Goal: Transaction & Acquisition: Complete application form

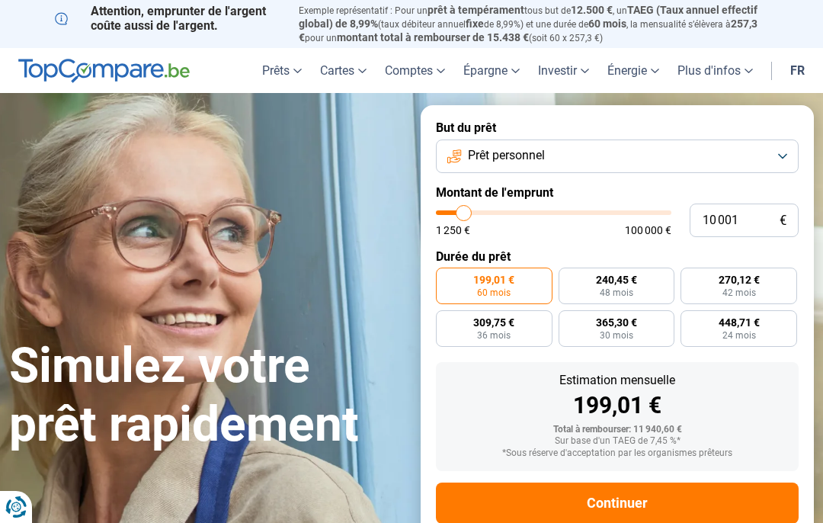
type input "13 500"
type input "13500"
type input "14 250"
type input "14250"
type input "15 250"
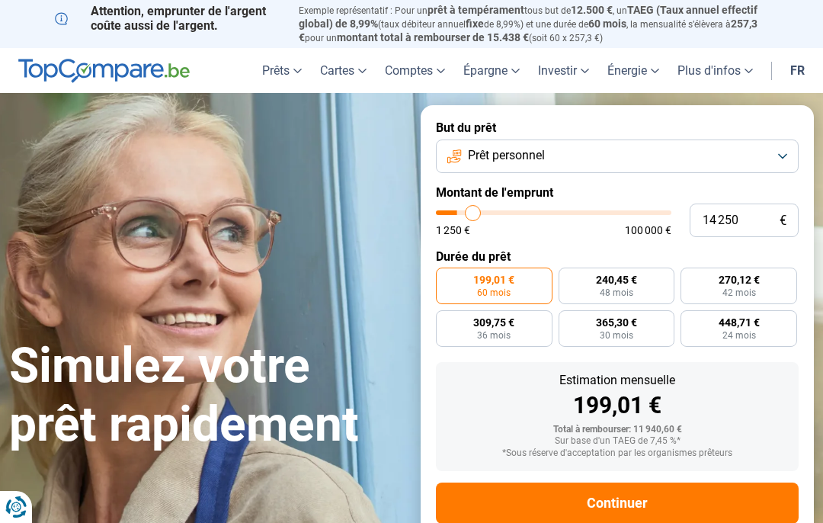
type input "15250"
type input "15 500"
type input "15500"
type input "16 000"
type input "16000"
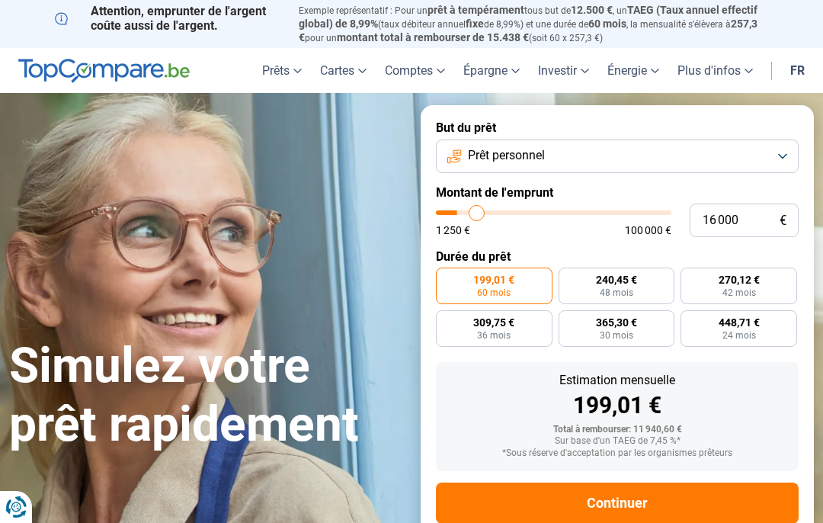
type input "17 000"
type input "17000"
type input "18 000"
type input "18000"
type input "19 000"
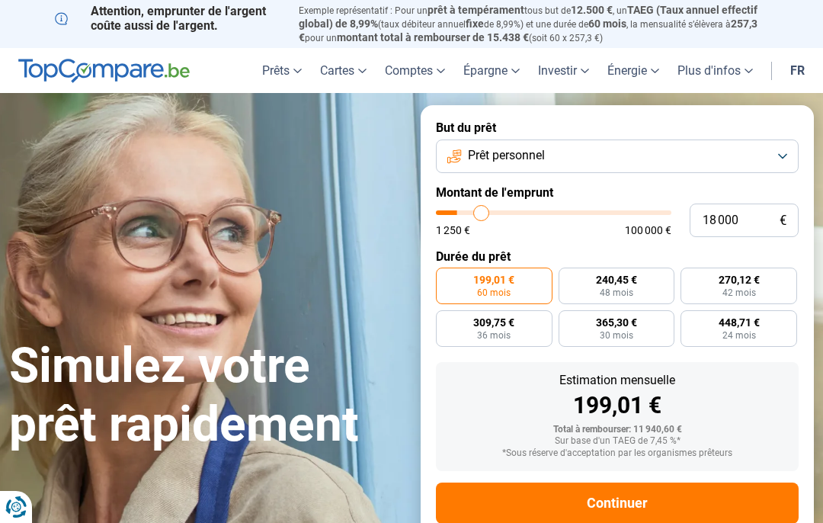
type input "19000"
type input "20 000"
type input "20000"
type input "20 750"
type input "20750"
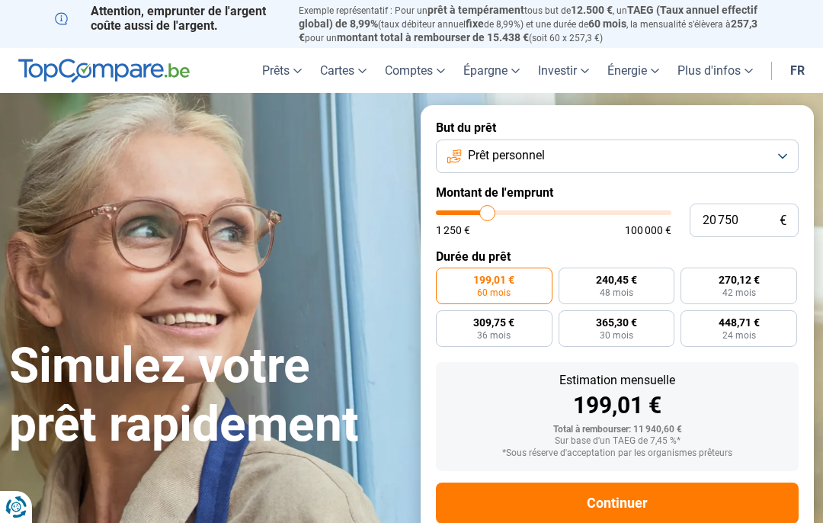
type input "21 750"
type input "21750"
type input "22 750"
type input "22750"
type input "23 750"
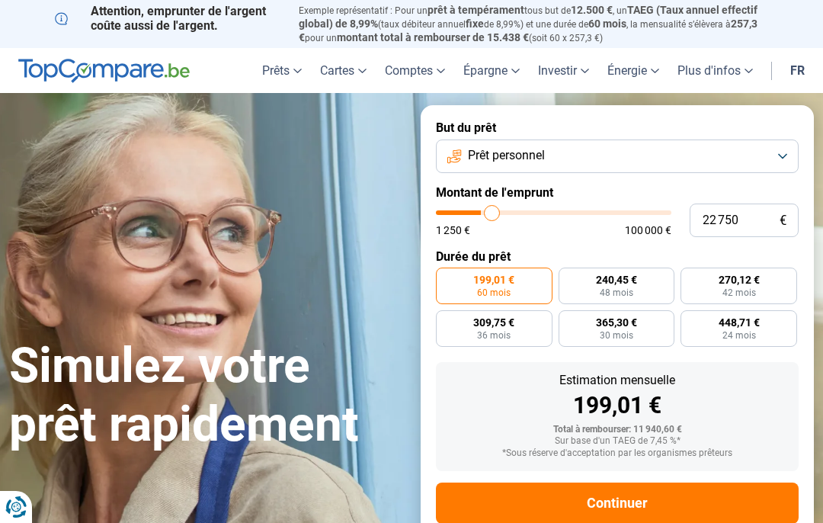
type input "23750"
type input "25 000"
type input "25000"
type input "25 500"
type input "25500"
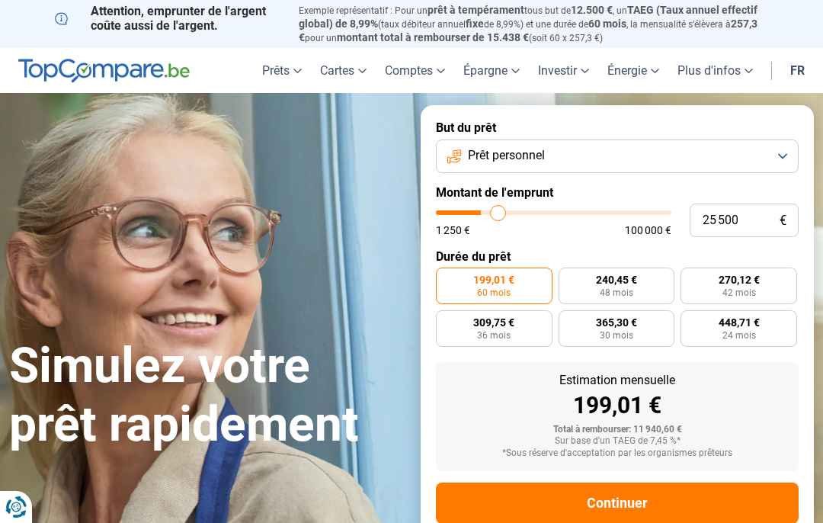
type input "26 250"
type input "26250"
type input "27 000"
type input "27000"
type input "27 250"
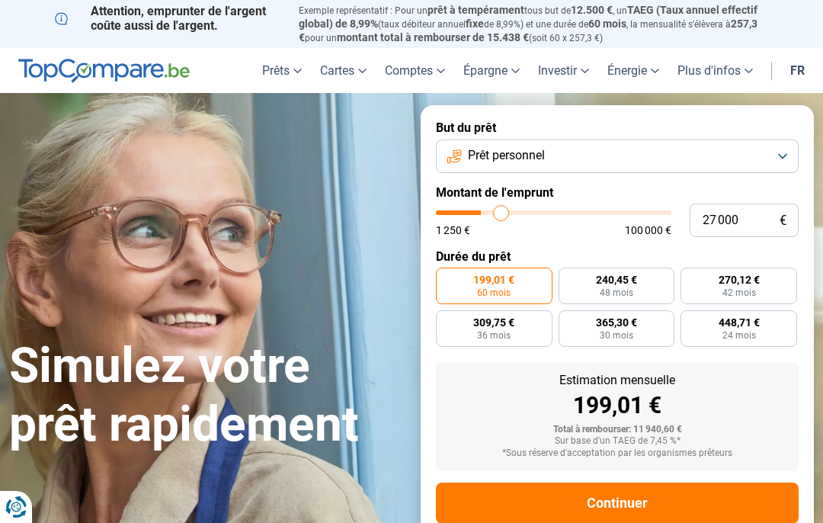
type input "27250"
type input "28 000"
type input "28000"
type input "28 250"
type input "28250"
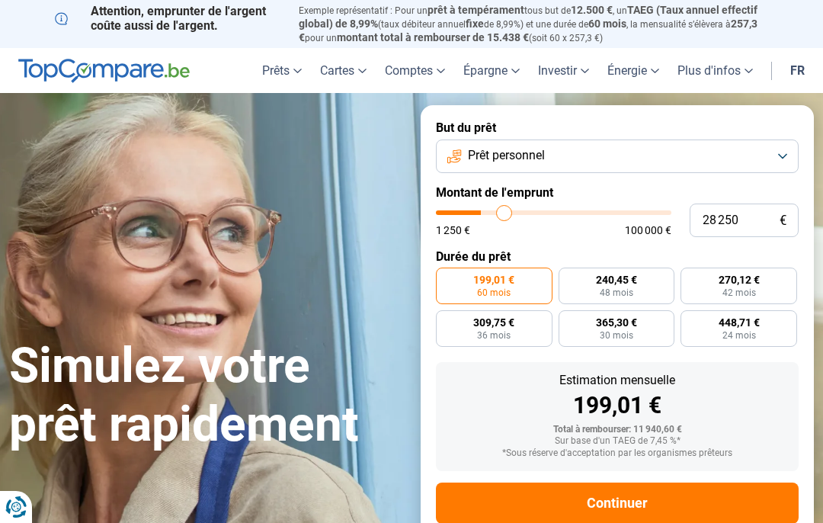
type input "29 000"
type input "29000"
type input "29 500"
type input "29500"
type input "29 750"
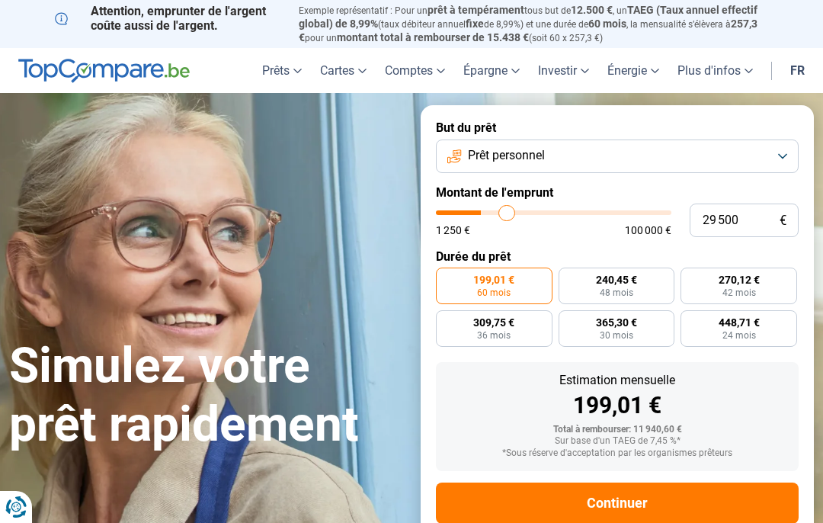
type input "29750"
type input "30 000"
type input "30000"
type input "30 500"
type input "30500"
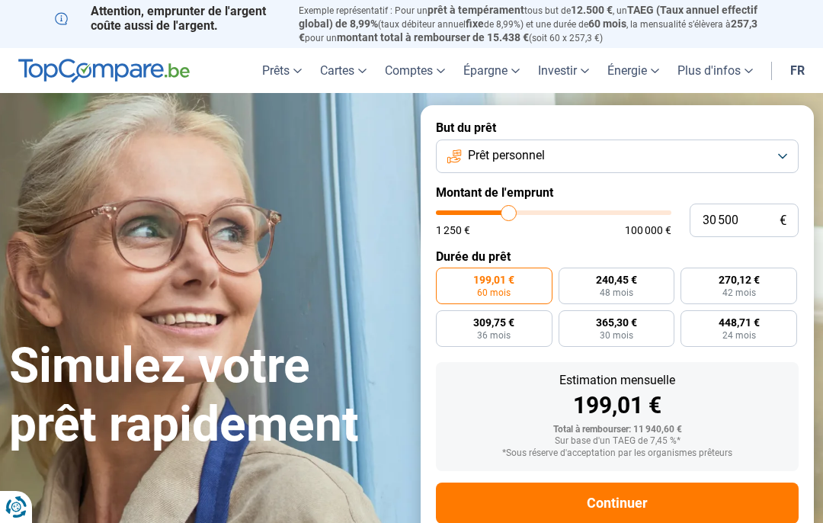
type input "31 000"
type input "31000"
type input "31 500"
type input "31500"
type input "32 250"
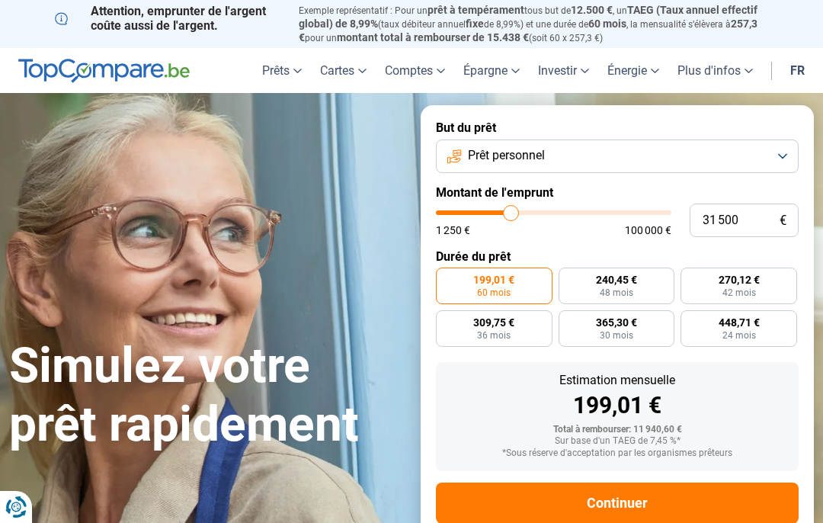
type input "32250"
type input "32 750"
type input "32750"
type input "33 500"
type input "33500"
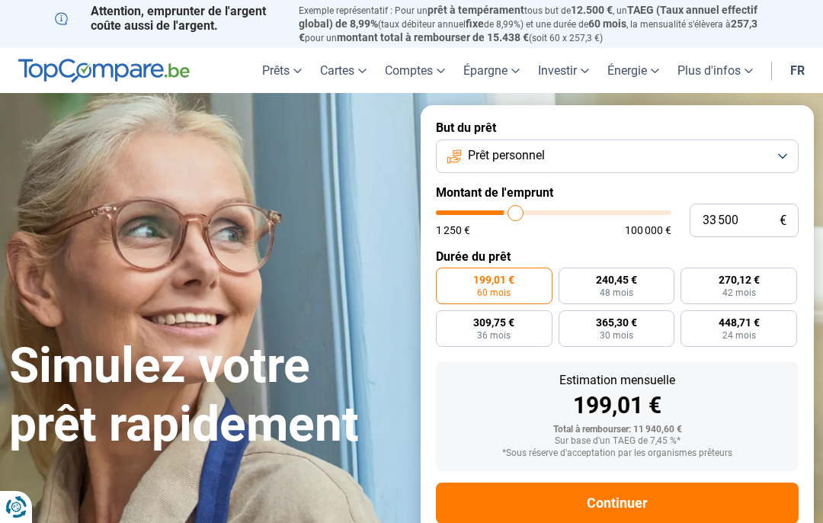
type input "34 250"
type input "34250"
type input "34 500"
type input "34500"
type input "35 250"
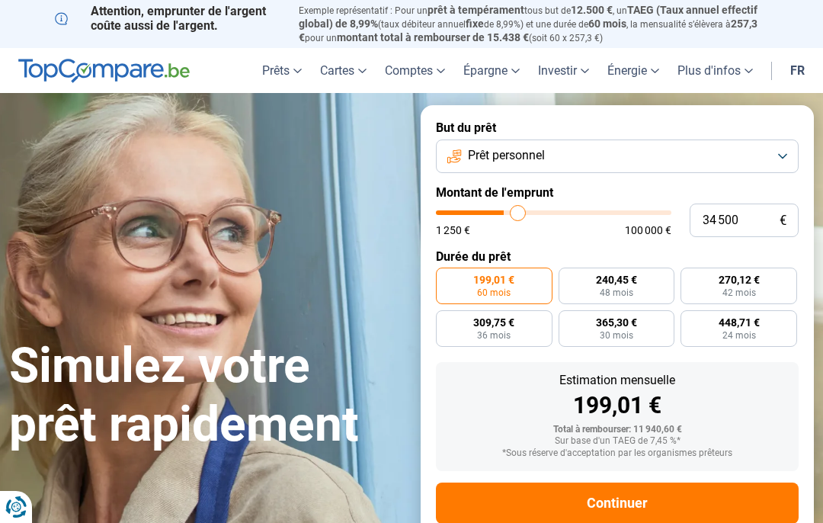
type input "35250"
type input "35 500"
type input "35500"
type input "36 750"
type input "36750"
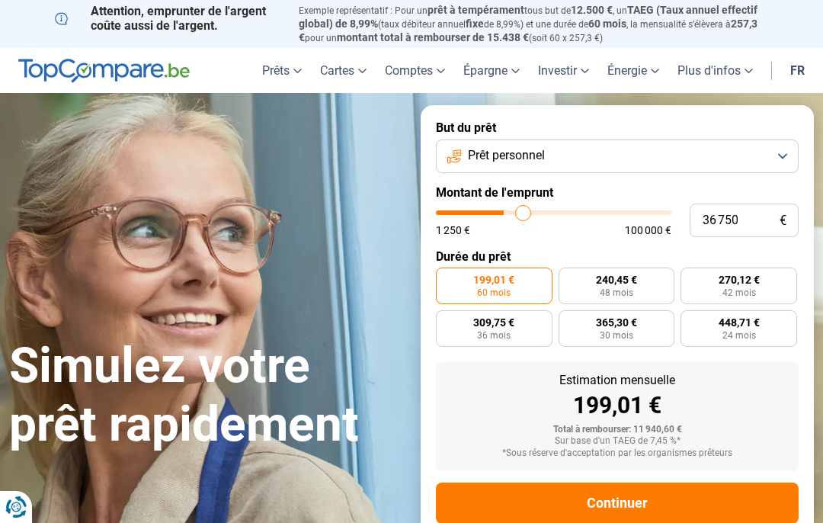
type input "37 000"
type input "37000"
type input "37 750"
type input "37750"
type input "38 250"
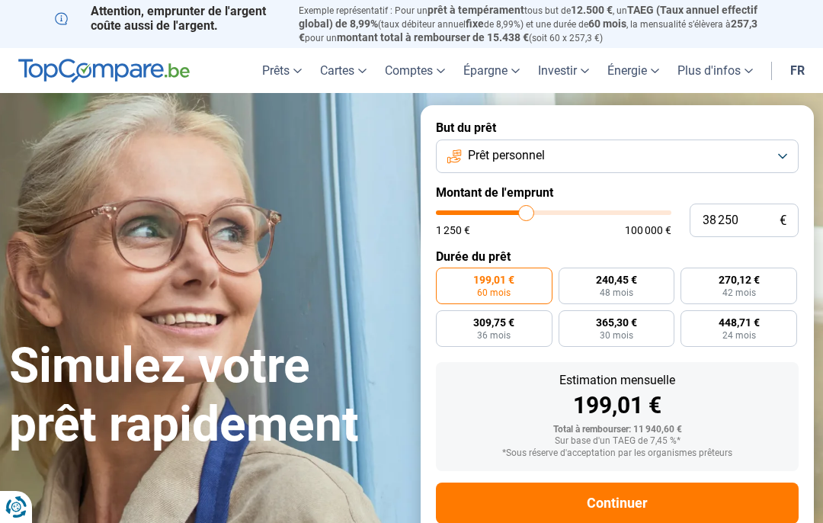
type input "38250"
radio input "false"
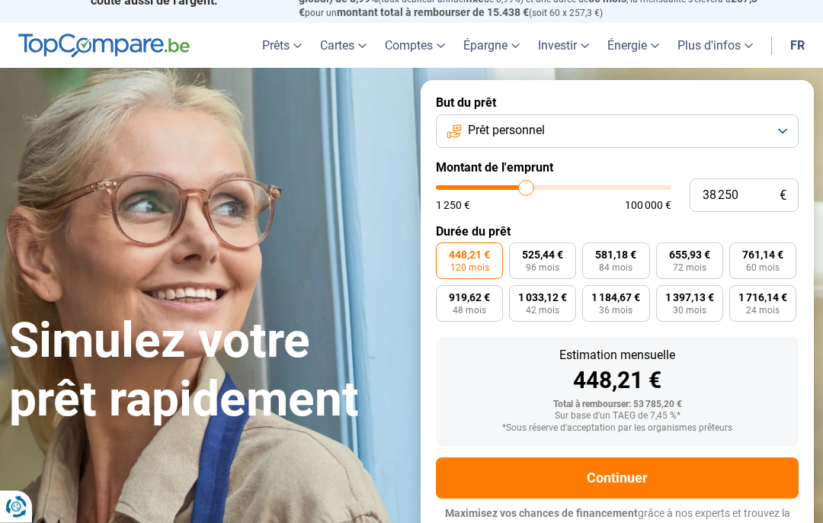
scroll to position [30, 0]
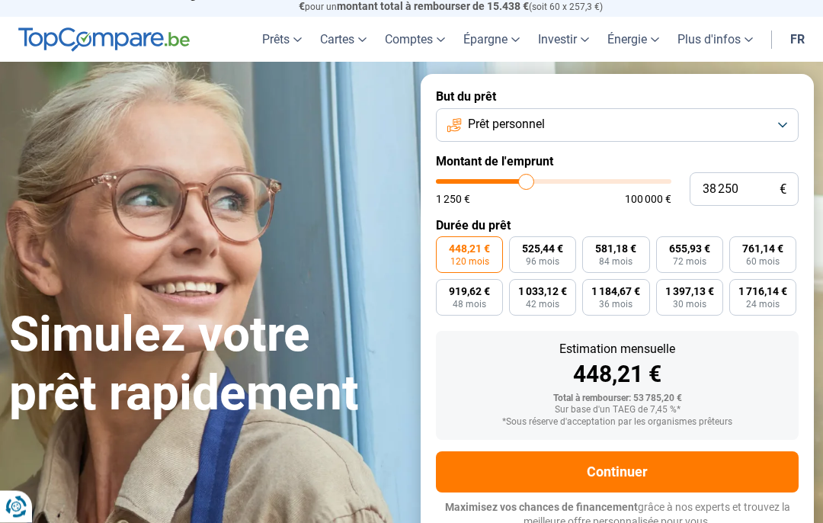
type input "38 000"
type input "38000"
type input "37 000"
type input "37000"
type input "35 500"
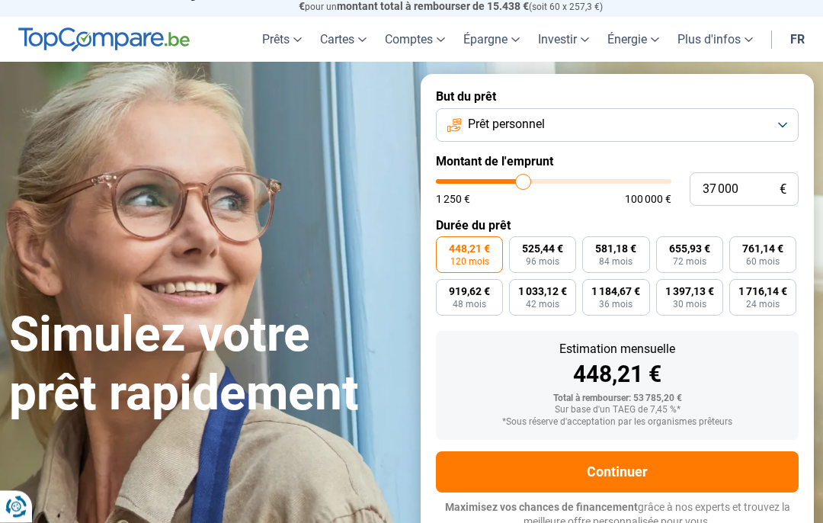
type input "35500"
type input "35 000"
type input "35000"
type input "34 250"
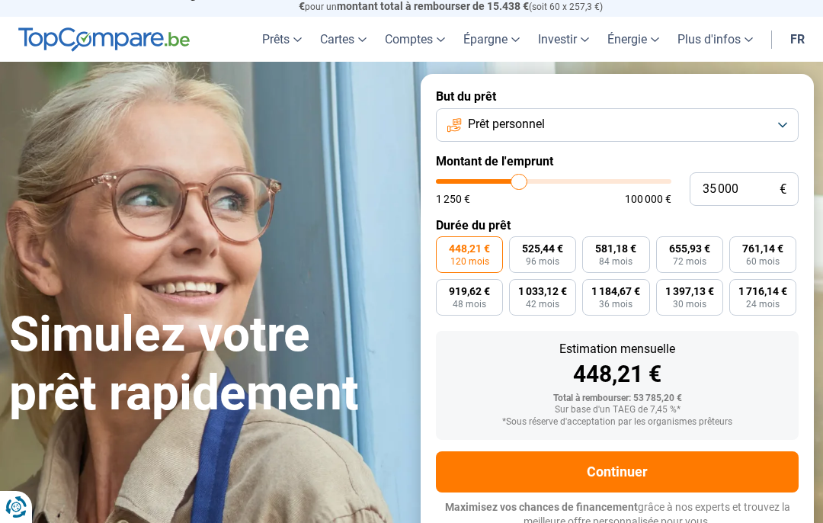
type input "34250"
type input "32 750"
type input "32750"
type input "31 500"
type input "31500"
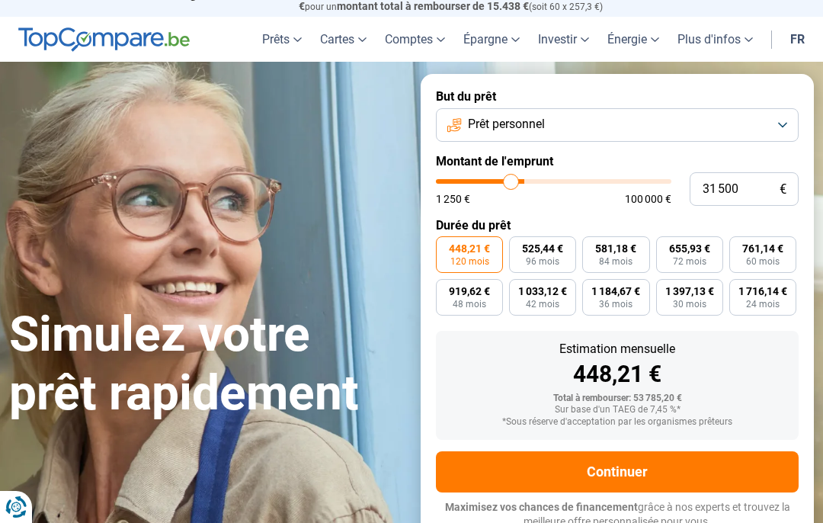
type input "29 750"
type input "29750"
type input "28 000"
type input "28000"
type input "26 250"
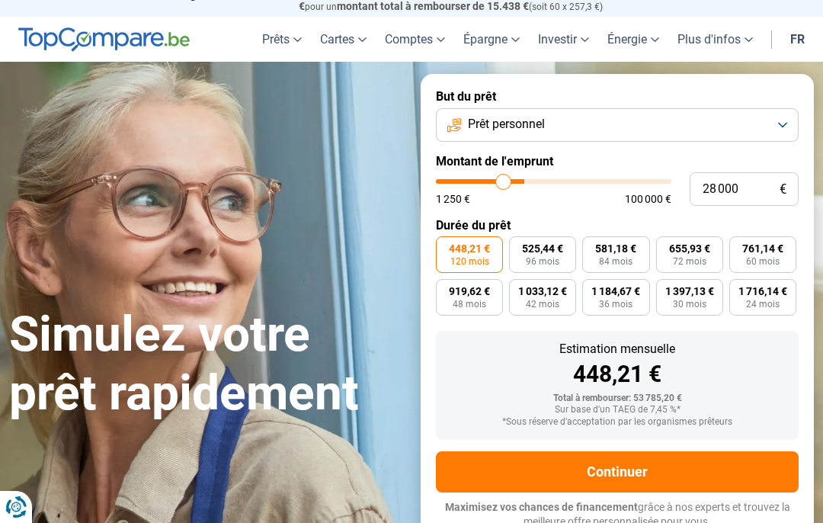
type input "26250"
type input "24 250"
type input "24250"
type input "22 500"
type input "22500"
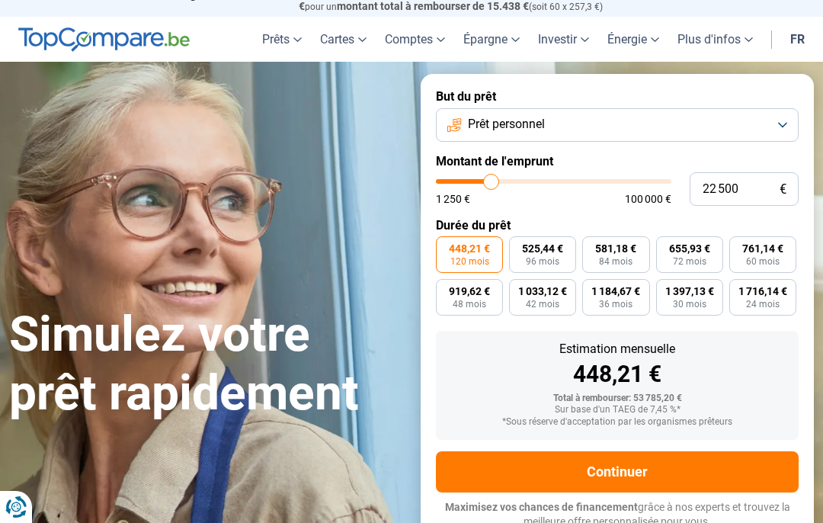
type input "20 750"
type input "20750"
type input "19 500"
type input "19500"
type input "18 250"
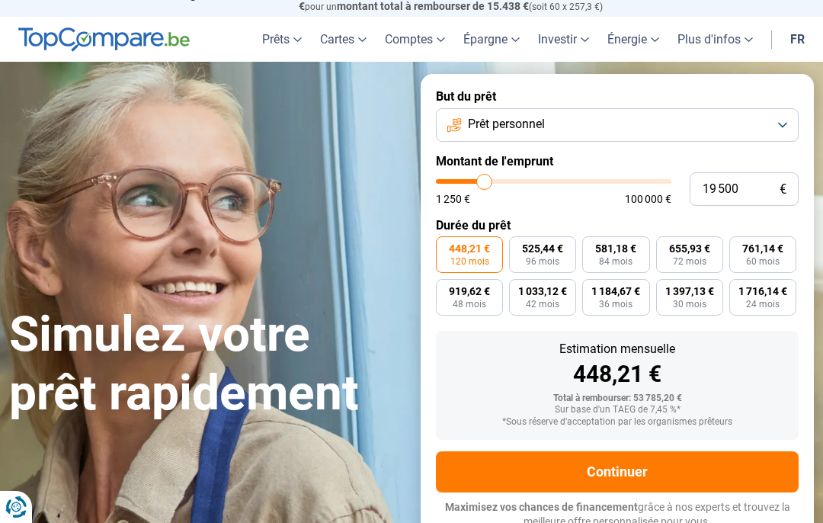
type input "18250"
type input "17 750"
type input "17750"
type input "17 250"
type input "17250"
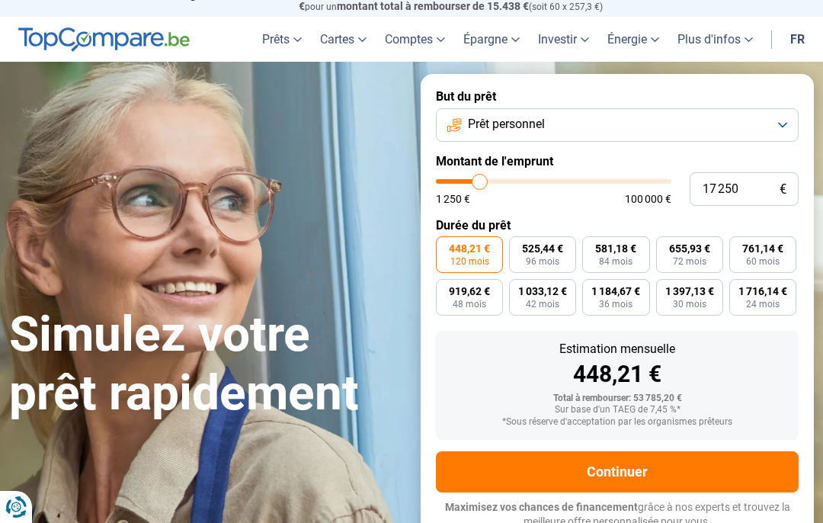
radio input "true"
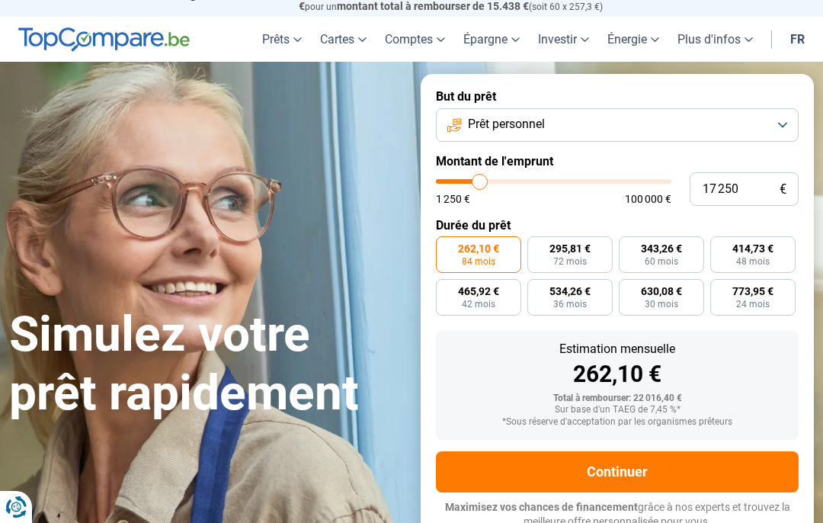
type input "16 750"
type input "16750"
type input "15 500"
type input "15500"
type input "15 000"
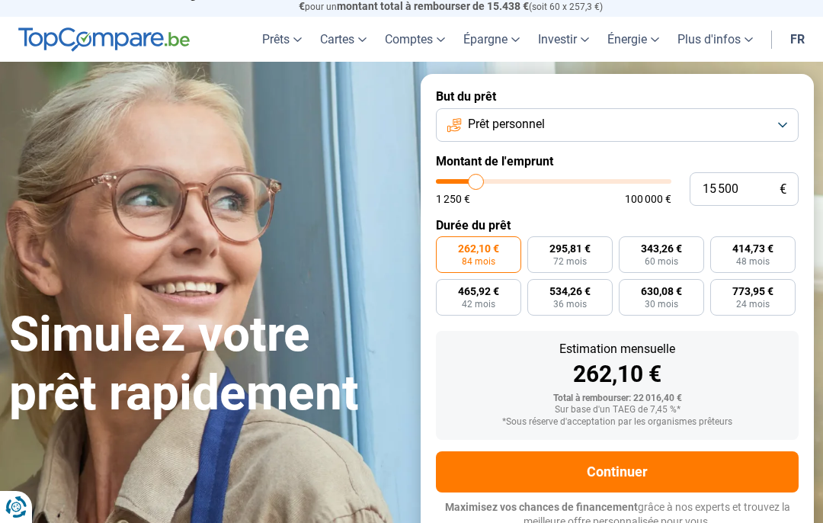
type input "15000"
type input "14 500"
type input "14500"
type input "13 500"
type input "13500"
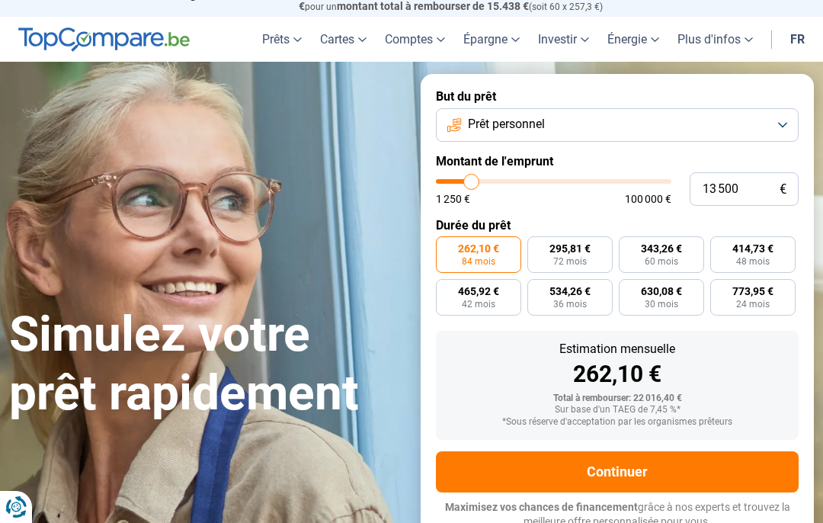
type input "12 750"
type input "12750"
type input "12 500"
type input "12500"
type input "12 250"
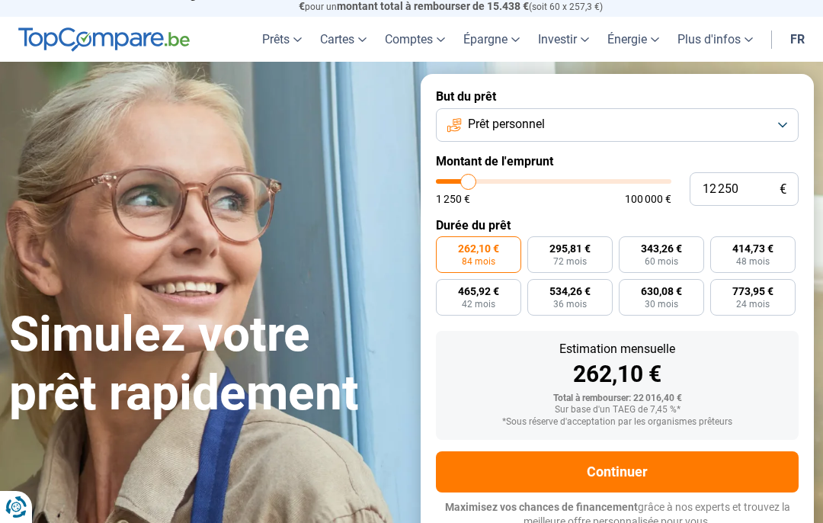
type input "12250"
radio input "true"
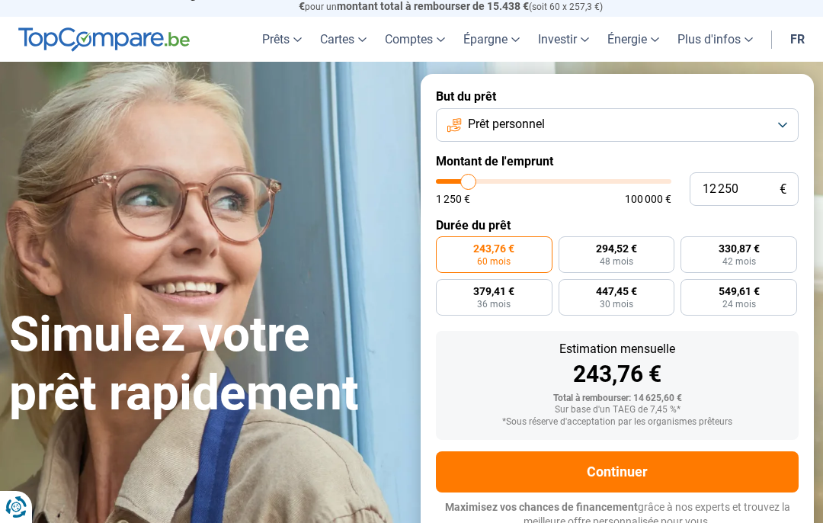
type input "13 500"
type input "13500"
type input "13 750"
type input "13750"
type input "14 250"
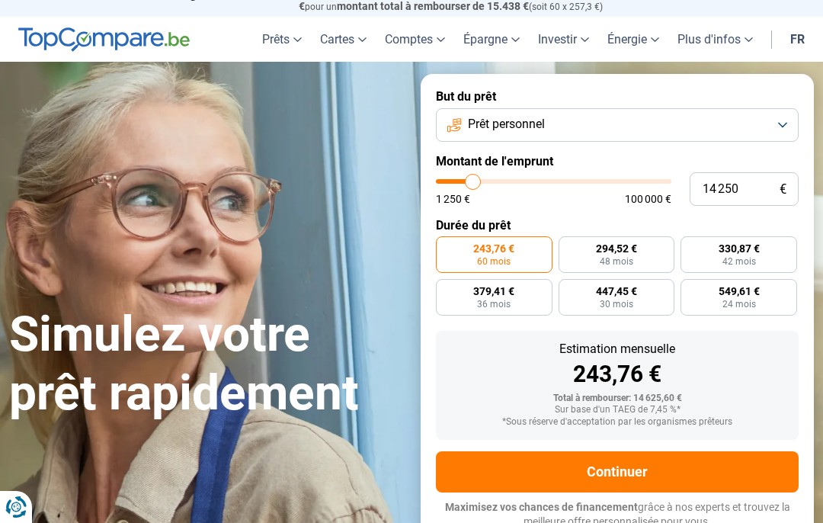
type input "14250"
type input "12 250"
type input "12250"
type input "11 750"
type input "11750"
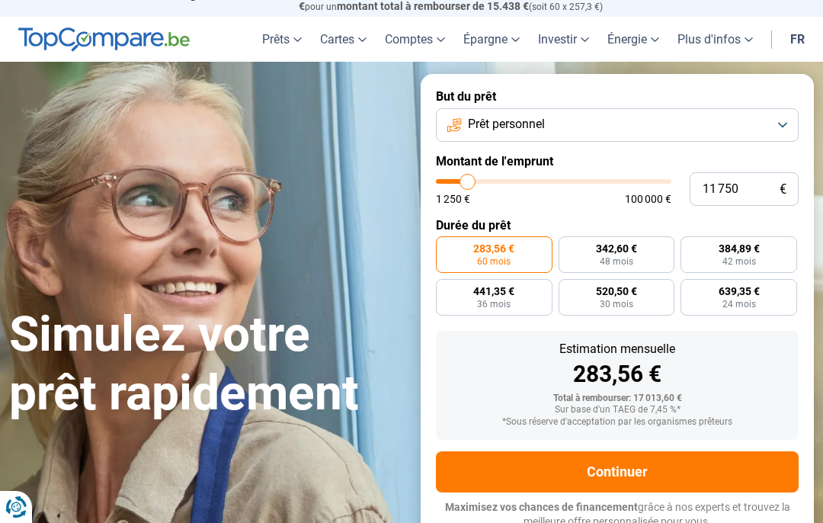
type input "11 500"
type input "11500"
type input "9 750"
type input "9750"
type input "10 000"
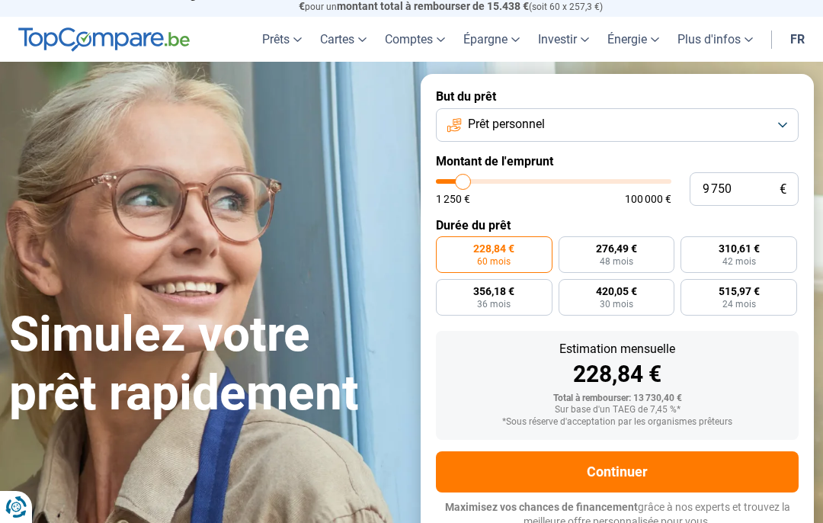
type input "10000"
type input "10 500"
type input "10500"
type input "10 750"
type input "10750"
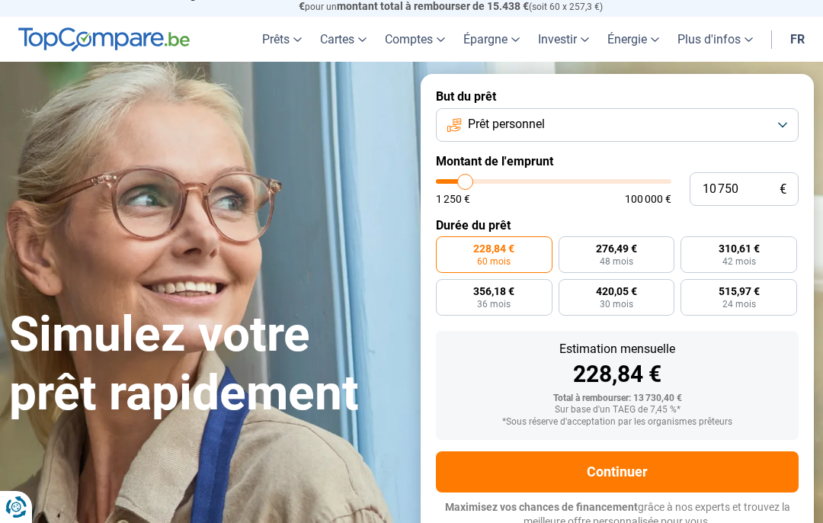
type input "11 000"
type input "11000"
type input "11 500"
type input "11500"
type input "11 750"
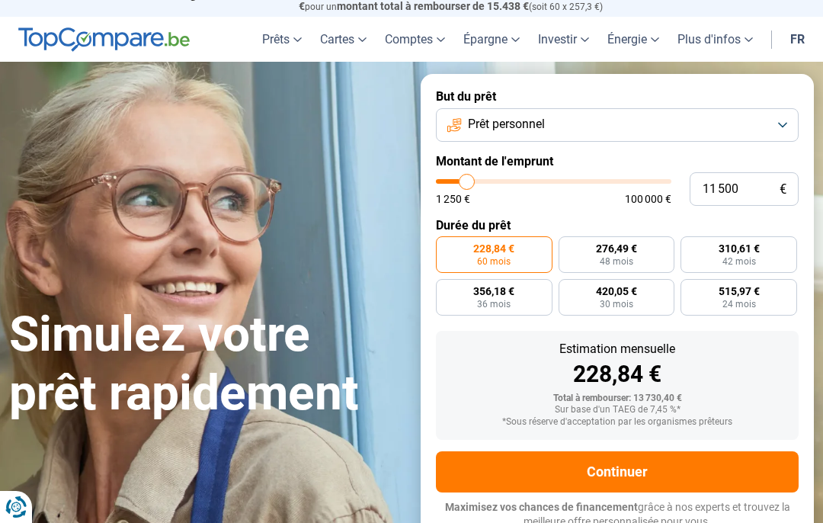
type input "11750"
type input "12 250"
type input "12250"
type input "12 500"
type input "12500"
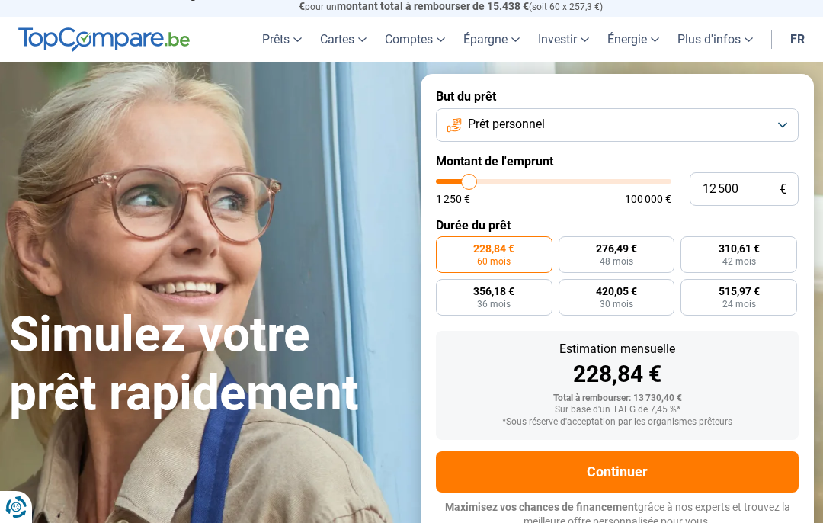
type input "12 750"
type input "12750"
type input "13 250"
type input "13250"
type input "13 500"
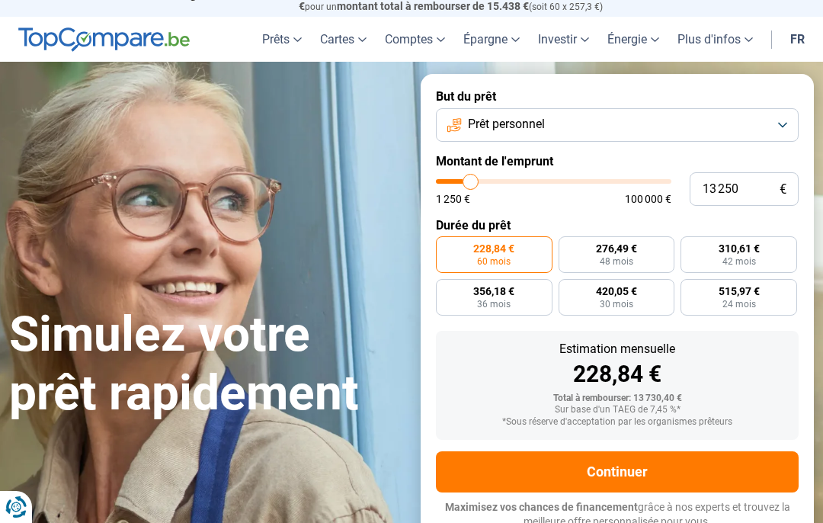
type input "13500"
type input "13 750"
type input "13750"
type input "13 500"
type input "13500"
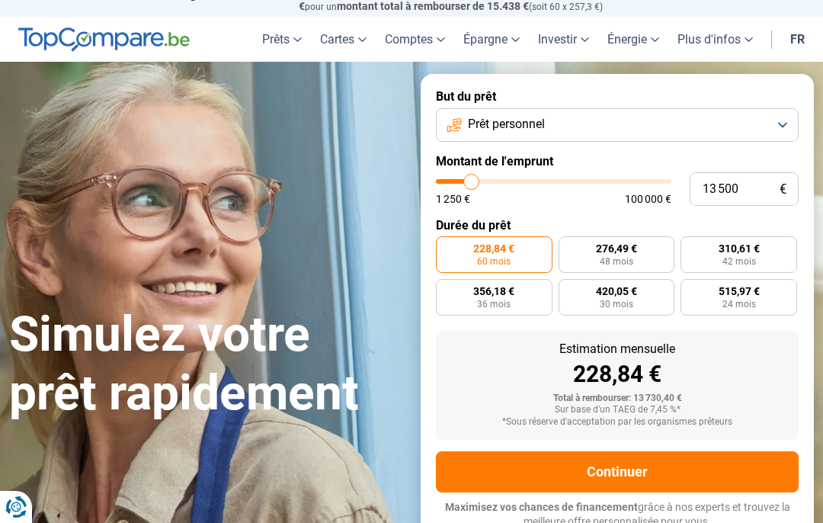
type input "13 250"
type input "13250"
click at [609, 249] on span "318,56 €" at bounding box center [616, 248] width 41 height 11
click at [568, 246] on input "318,56 € 48 mois" at bounding box center [563, 241] width 10 height 10
radio input "true"
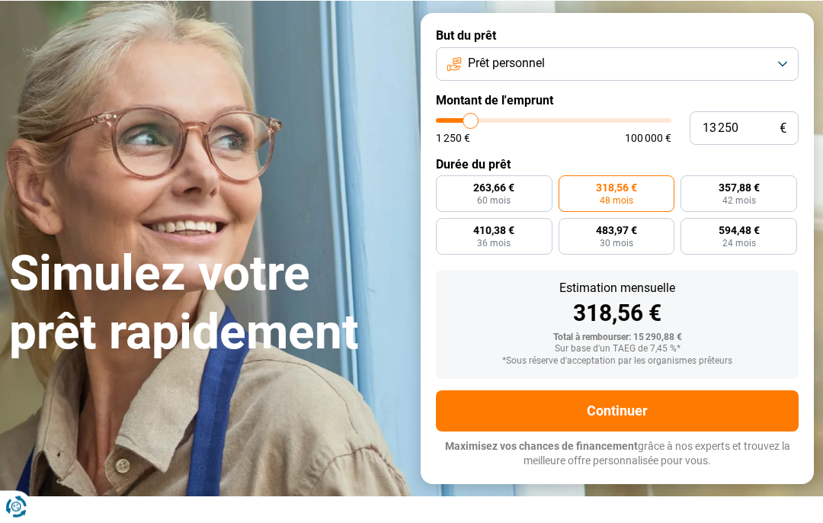
scroll to position [94, 0]
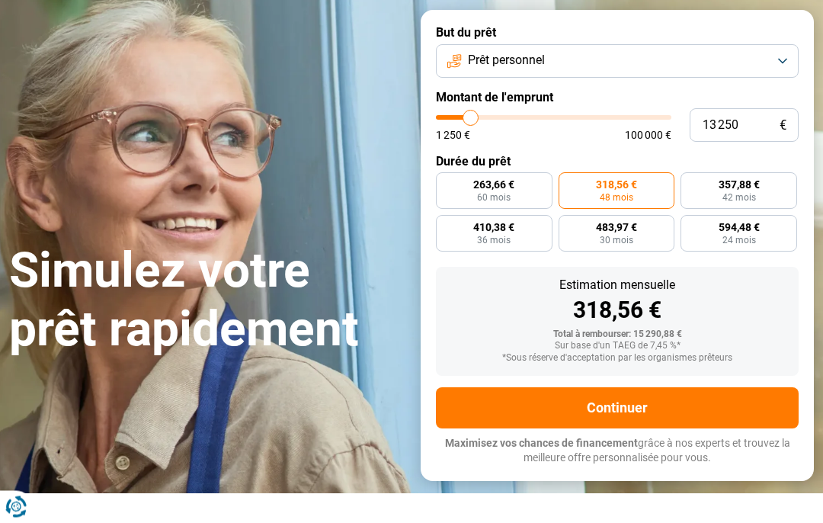
click at [621, 408] on button "Continuer" at bounding box center [617, 408] width 363 height 41
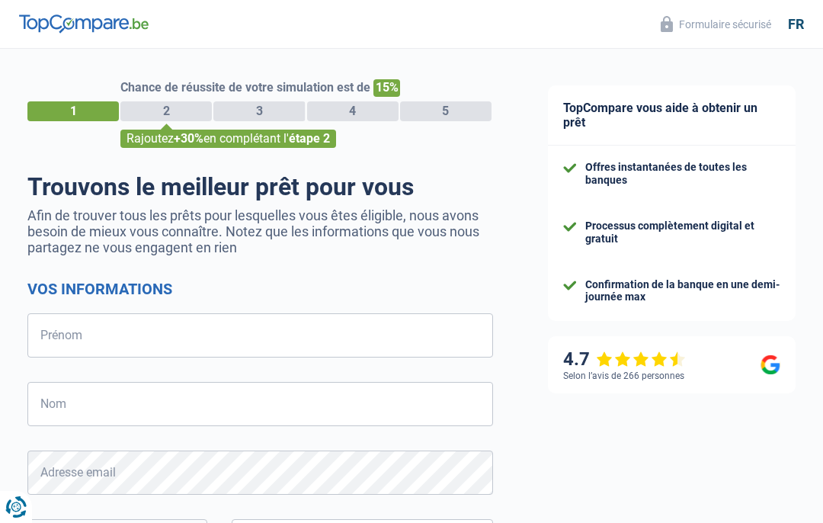
select select "32"
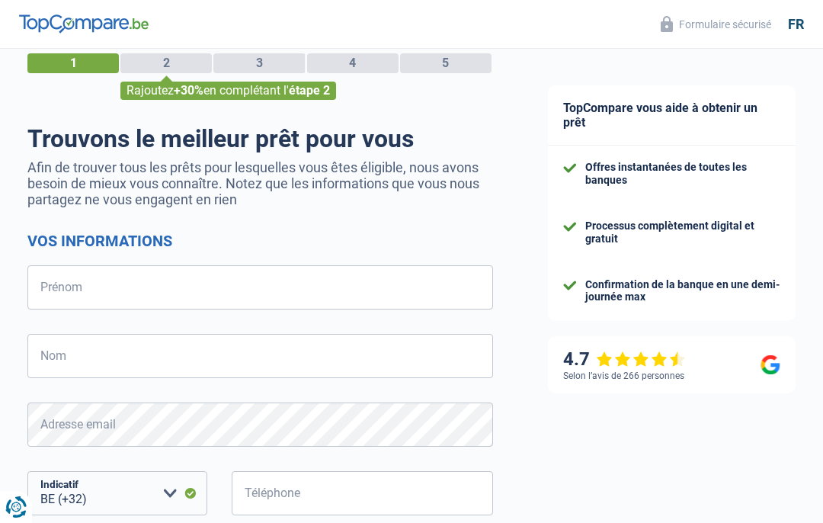
scroll to position [54, 0]
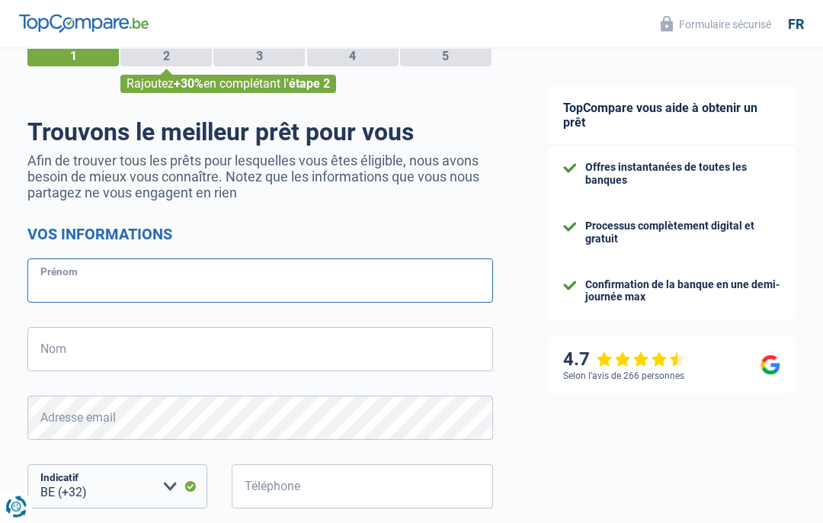
click at [62, 297] on input "Prénom" at bounding box center [259, 281] width 465 height 44
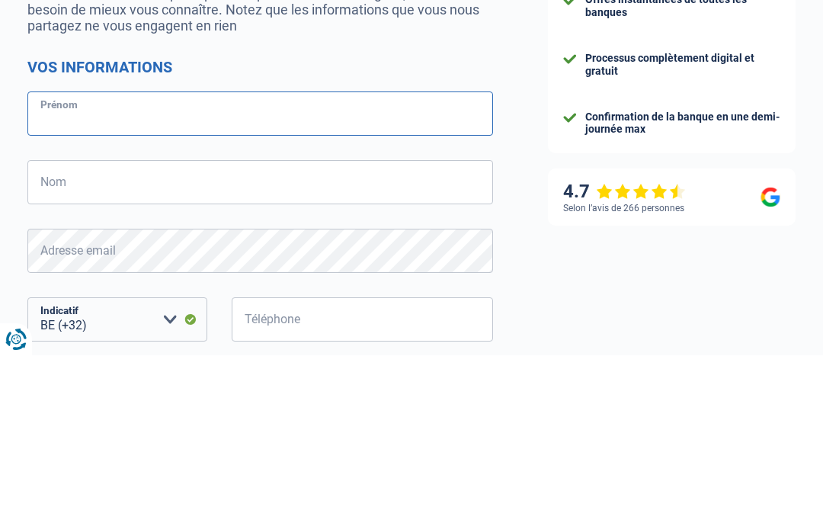
type input "guy"
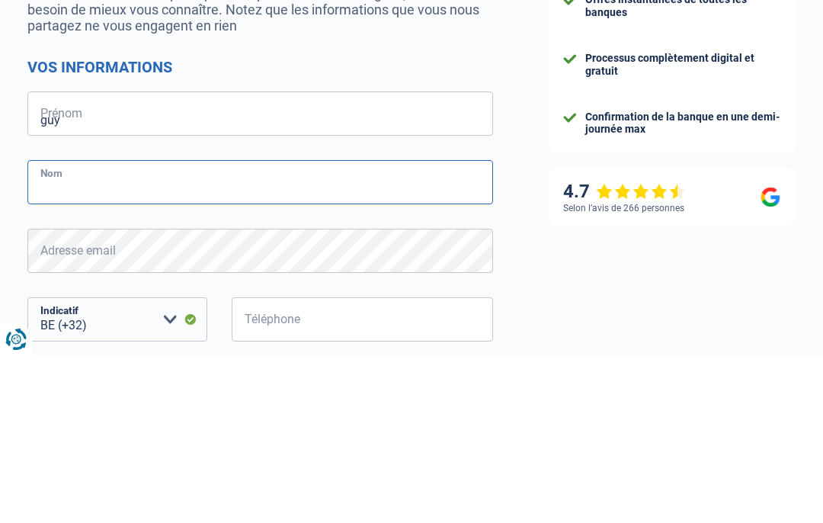
type input "coppens"
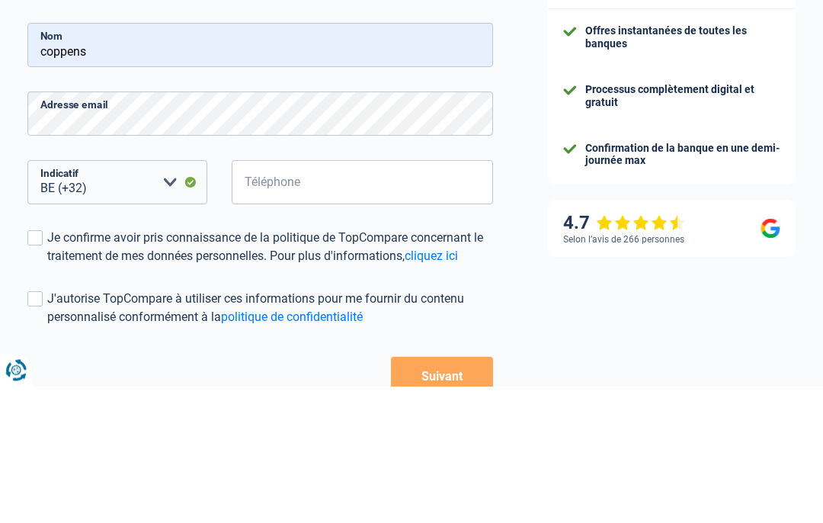
scroll to position [273, 0]
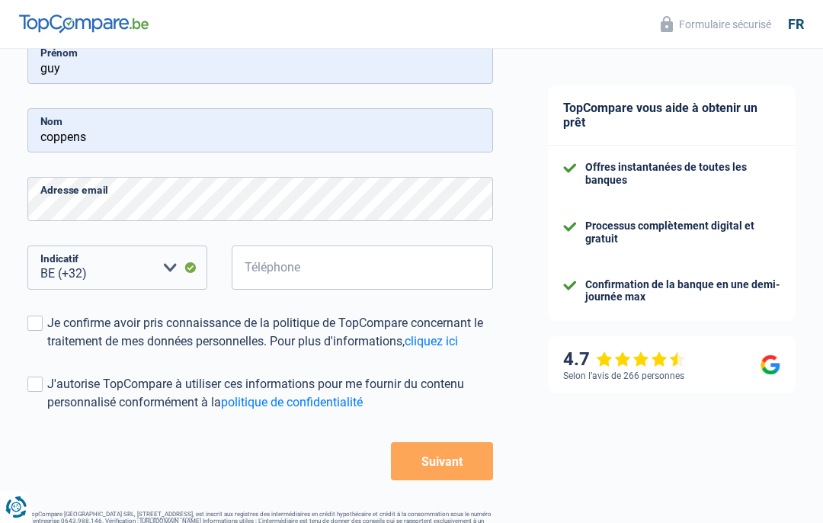
click at [302, 277] on input "Téléphone" at bounding box center [362, 267] width 261 height 44
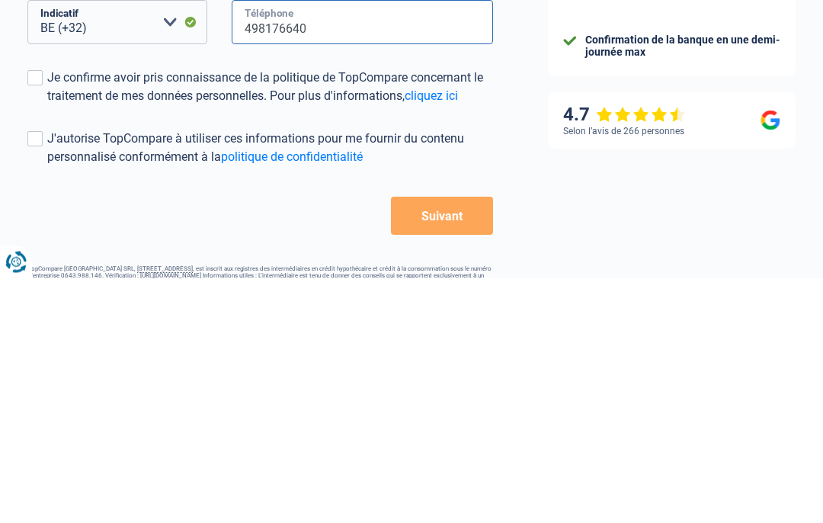
type input "498176640"
click at [37, 315] on span at bounding box center [34, 322] width 15 height 15
click at [47, 350] on input "Je confirme avoir pris connaissance de la politique de TopCompare concernant le…" at bounding box center [47, 350] width 0 height 0
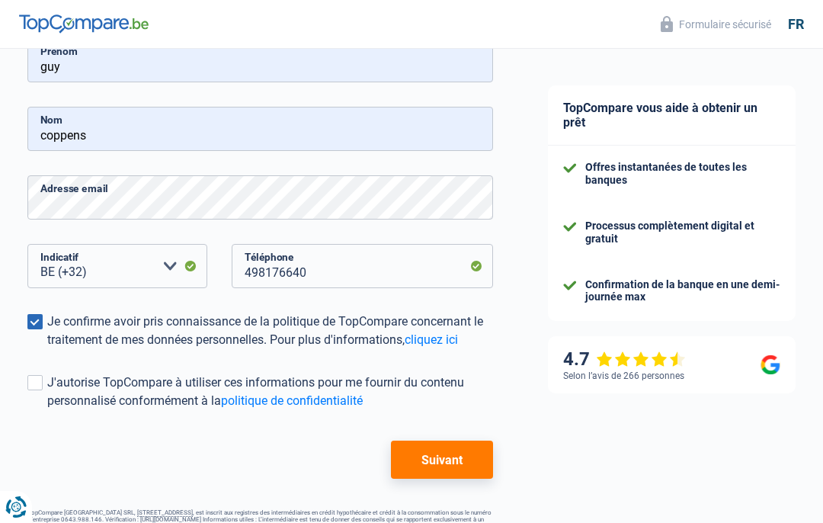
scroll to position [297, 0]
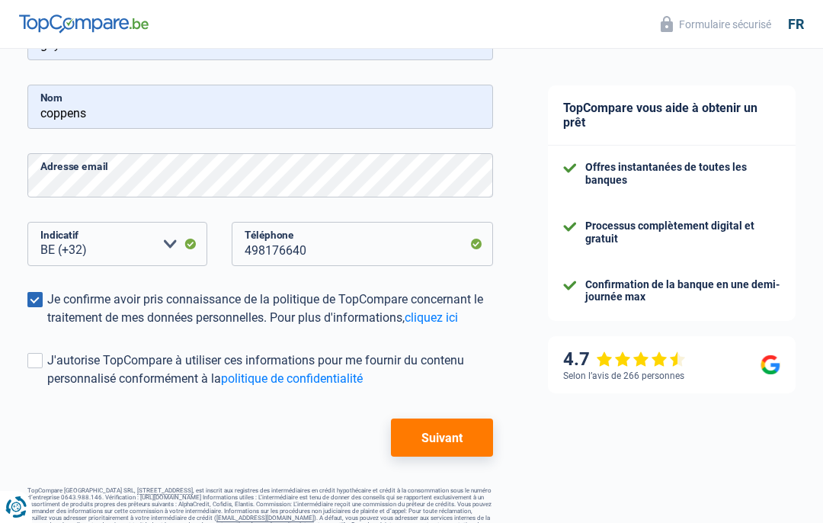
click at [449, 435] on button "Suivant" at bounding box center [442, 437] width 102 height 38
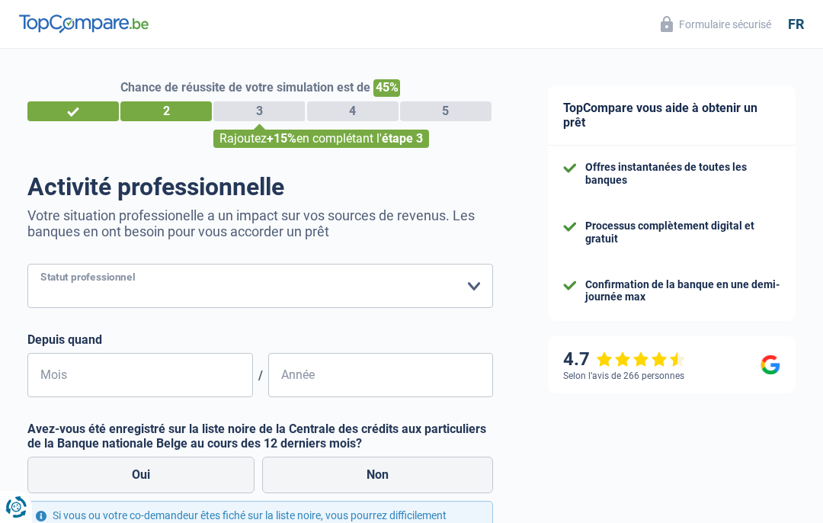
click at [475, 288] on select "Ouvrier Employé privé Employé public Invalide Indépendant Pensionné Chômeur Mut…" at bounding box center [259, 286] width 465 height 44
select select "retired"
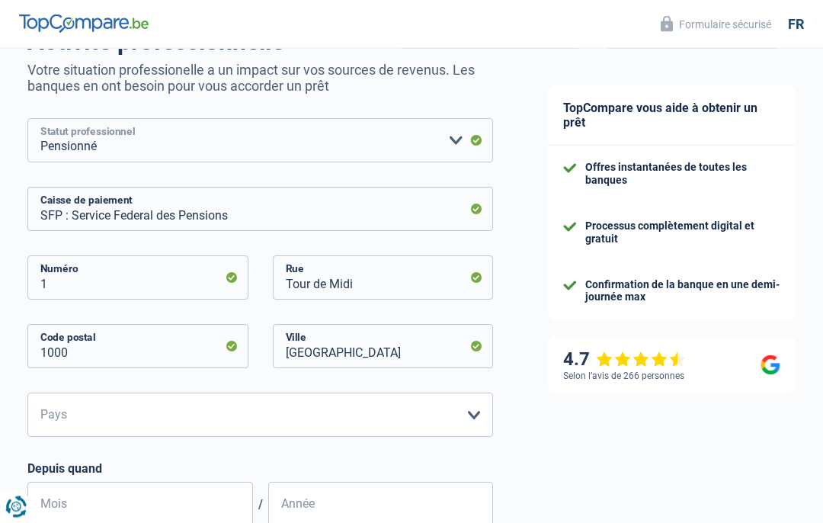
scroll to position [150, 0]
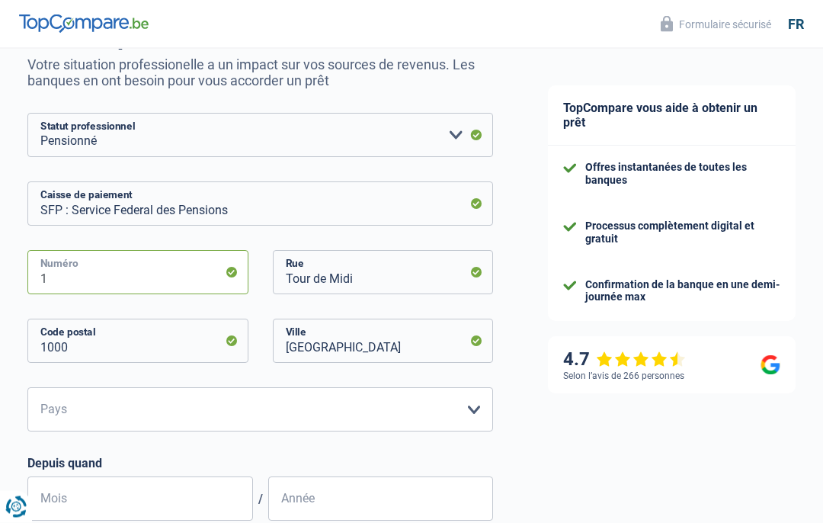
click at [68, 283] on input "1" at bounding box center [137, 273] width 221 height 44
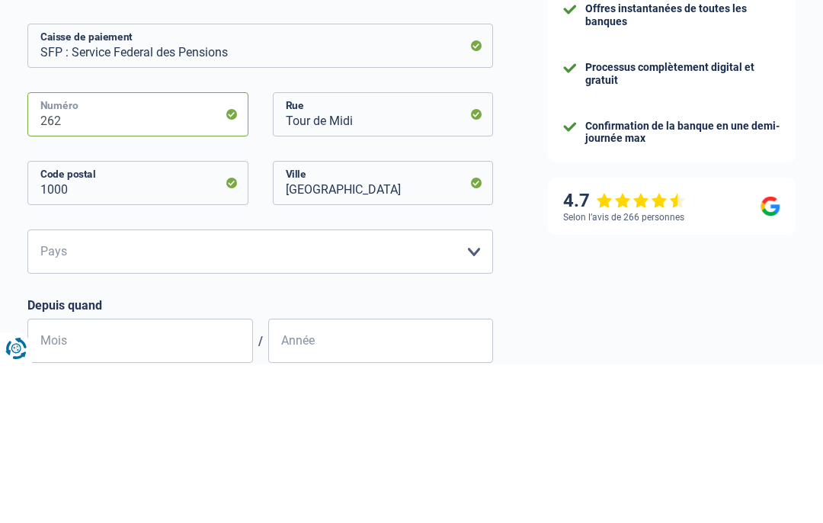
type input "262"
click at [408, 251] on input "Tour de Midi" at bounding box center [383, 273] width 221 height 44
type input "T"
type input "kustlaan"
click at [232, 319] on input "1000" at bounding box center [137, 341] width 221 height 44
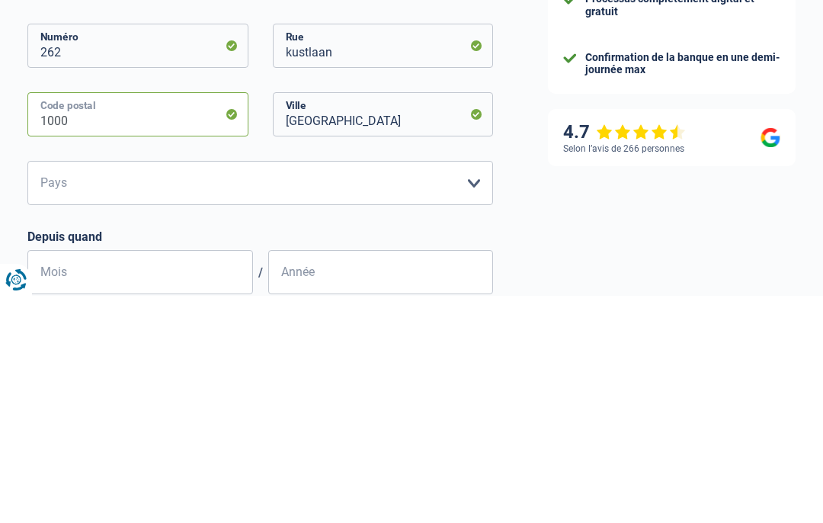
click at [126, 319] on input "1000" at bounding box center [137, 341] width 221 height 44
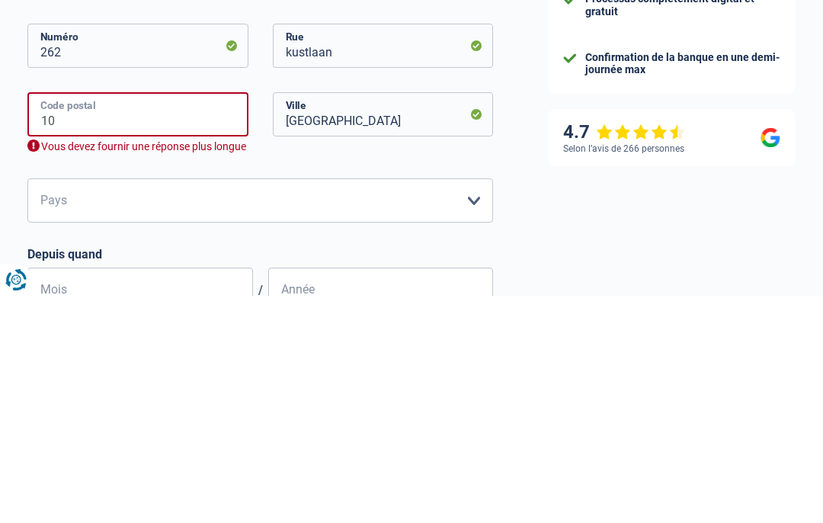
type input "1"
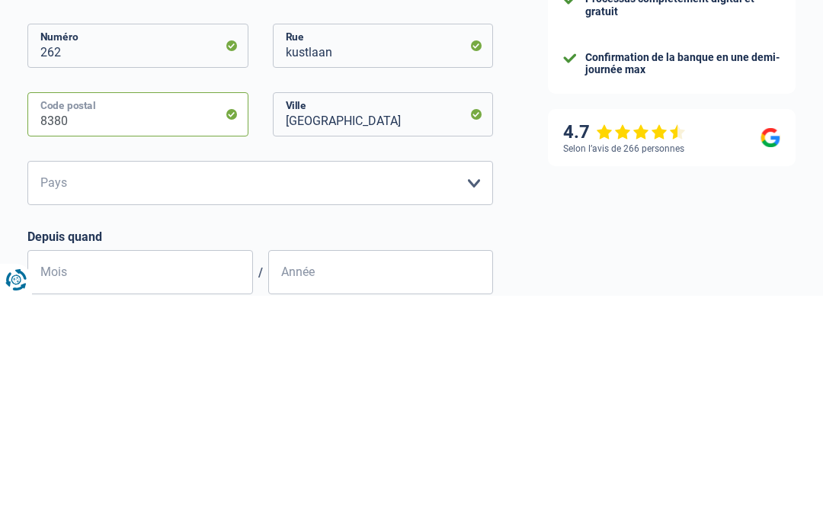
type input "8380"
click at [397, 319] on input "Bruxelles" at bounding box center [383, 341] width 221 height 44
type input "B"
type input "Zeebrugge"
click at [479, 388] on select "Belgique Luxembourg Veuillez sélectionner une option" at bounding box center [259, 410] width 465 height 44
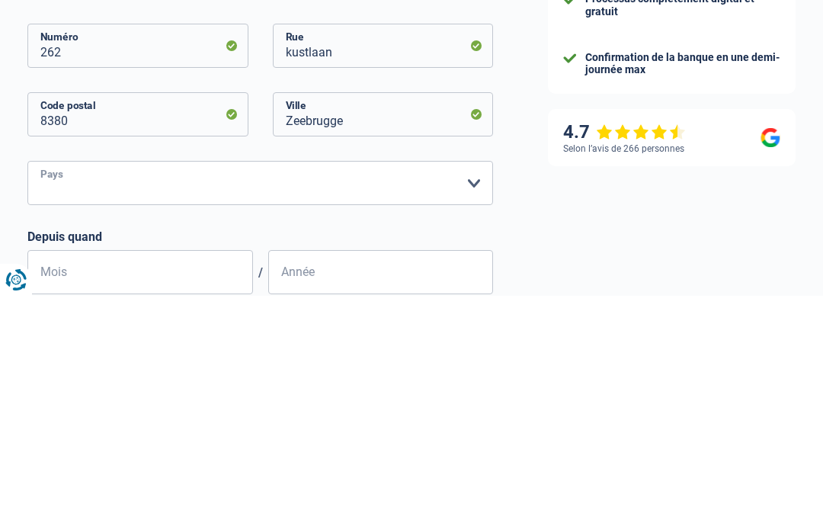
scroll to position [378, 0]
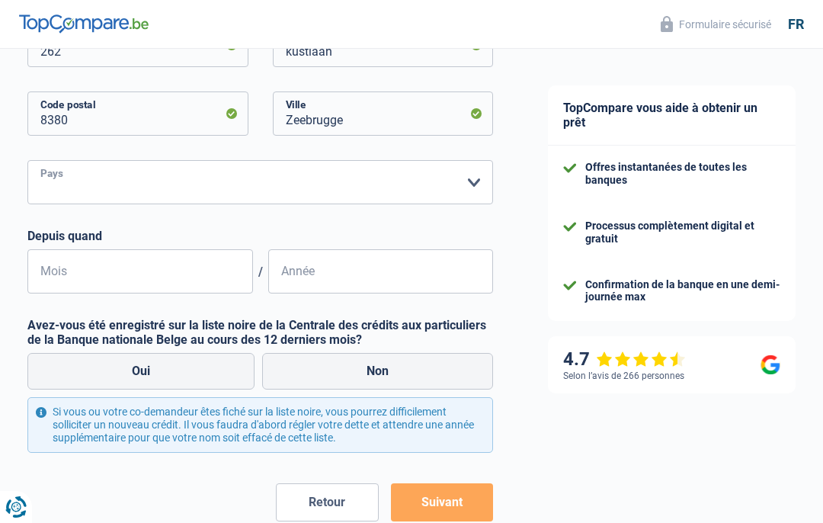
select select "BE"
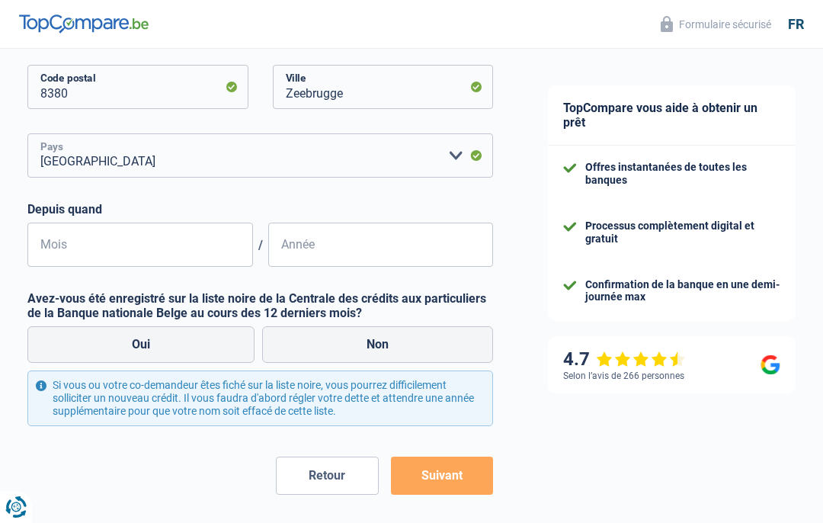
scroll to position [416, 0]
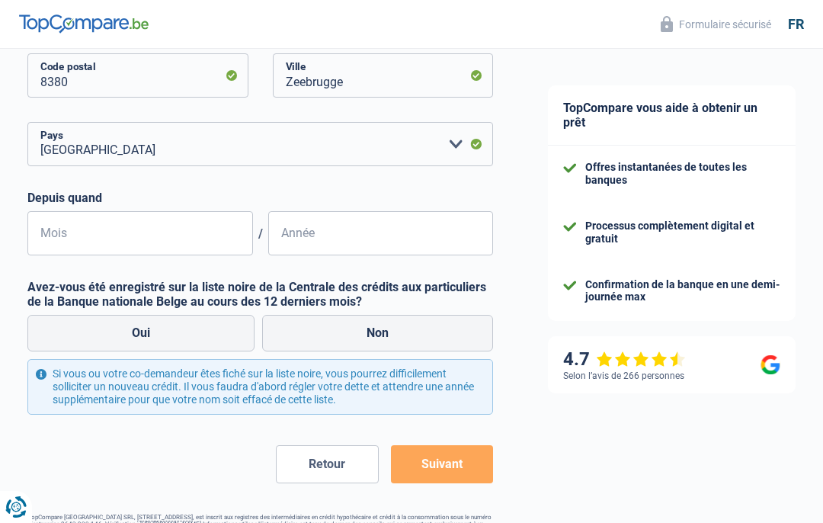
click at [383, 334] on label "Non" at bounding box center [377, 333] width 231 height 37
click at [383, 334] on input "Non" at bounding box center [377, 333] width 231 height 37
radio input "true"
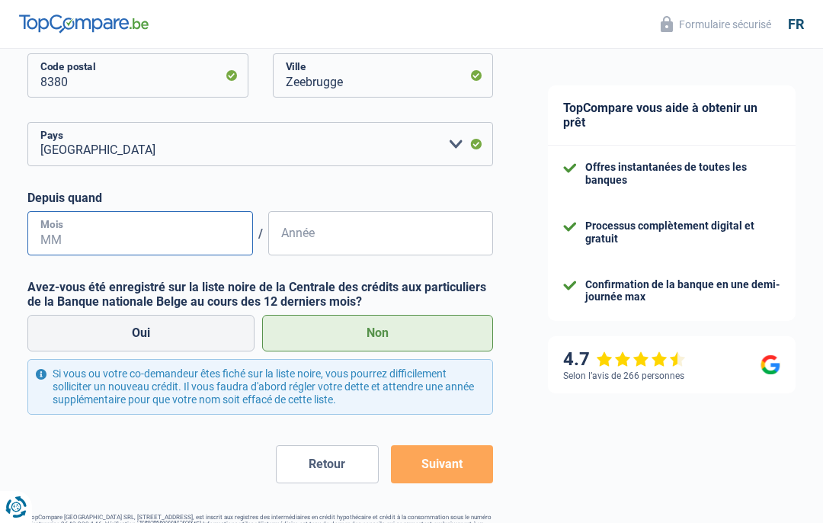
click at [59, 236] on input "Mois" at bounding box center [139, 233] width 225 height 44
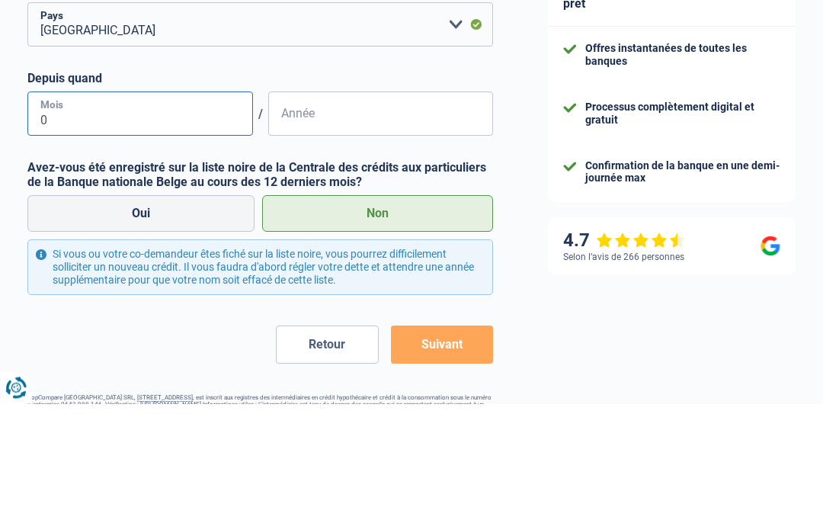
type input "07"
click at [373, 211] on input "Année" at bounding box center [380, 233] width 225 height 44
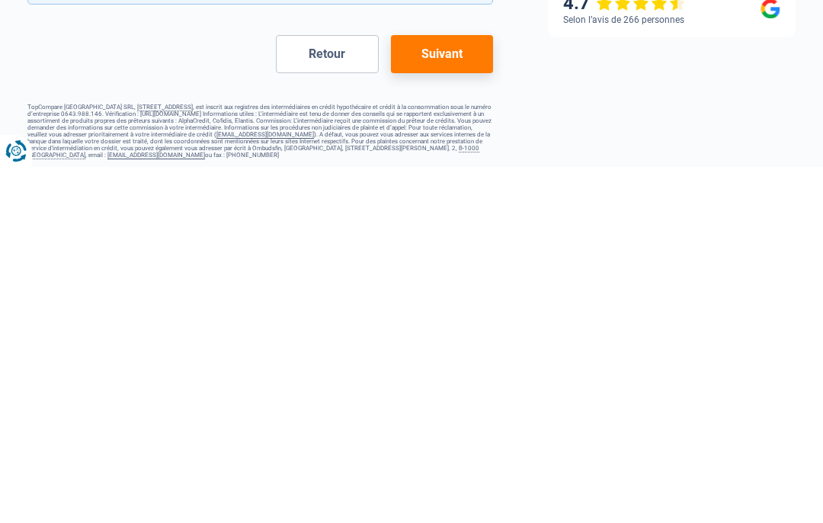
scroll to position [478, 0]
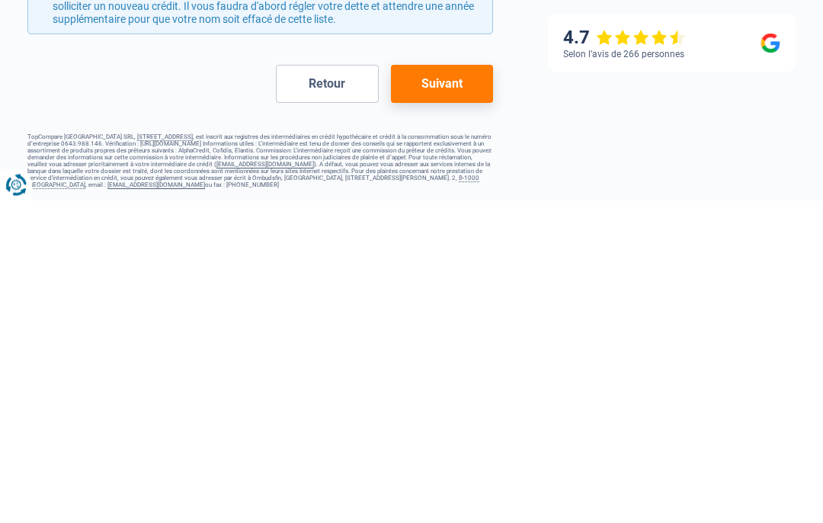
type input "2020"
click at [444, 387] on button "Suivant" at bounding box center [442, 406] width 102 height 38
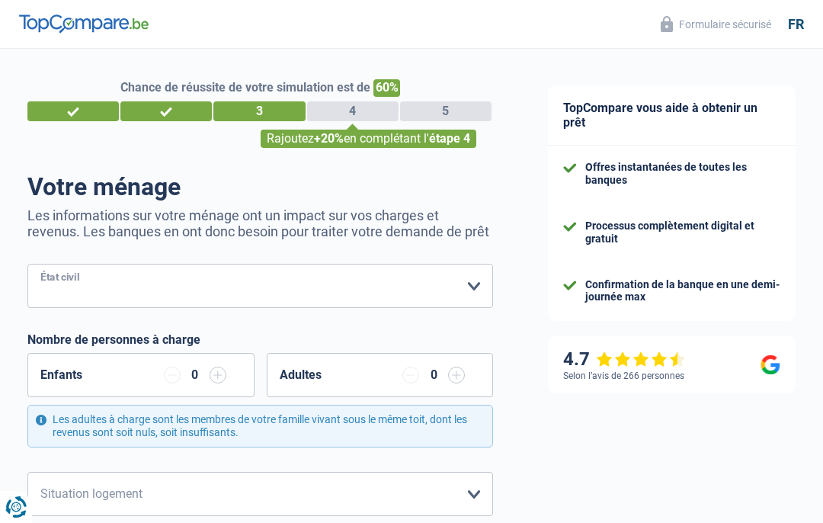
click at [475, 292] on select "Célibataire Marié(e) Cohabitant(e) légal(e) Divorcé(e) Veuf(ve) Séparé (de fait…" at bounding box center [259, 286] width 465 height 44
select select "separated"
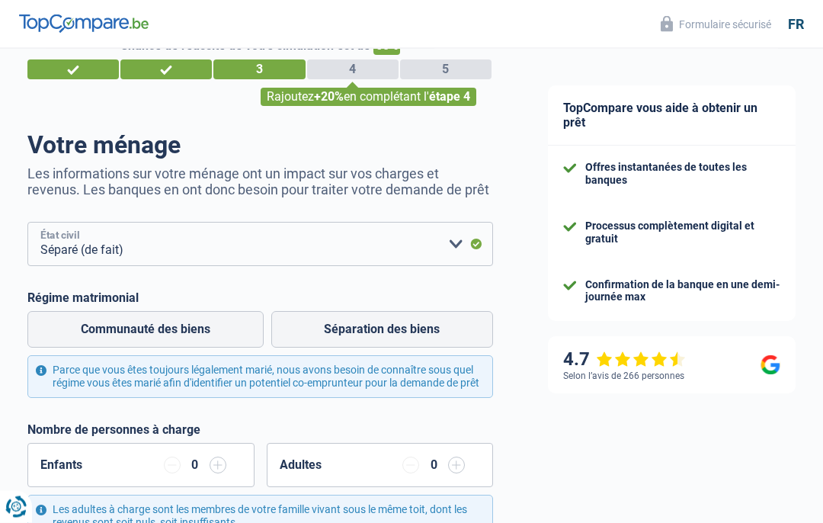
scroll to position [42, 0]
click at [98, 333] on label "Communauté des biens" at bounding box center [145, 329] width 236 height 37
click at [98, 333] on input "Communauté des biens" at bounding box center [145, 329] width 236 height 37
radio input "true"
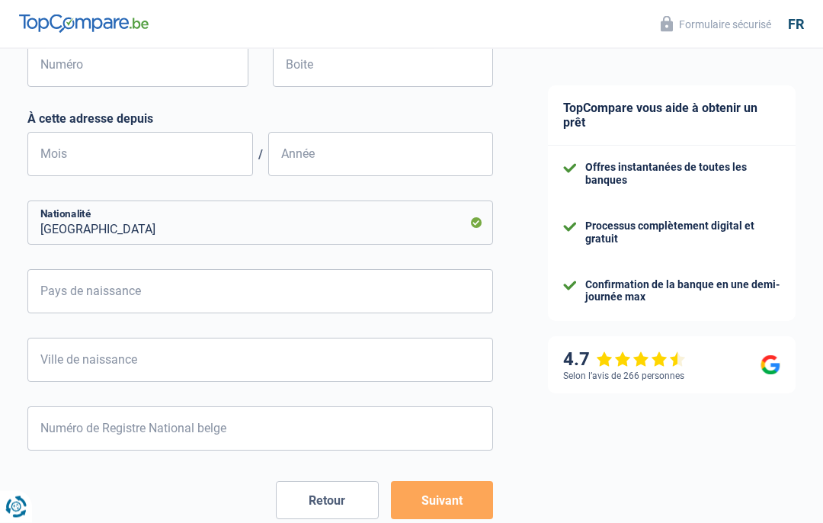
scroll to position [729, 0]
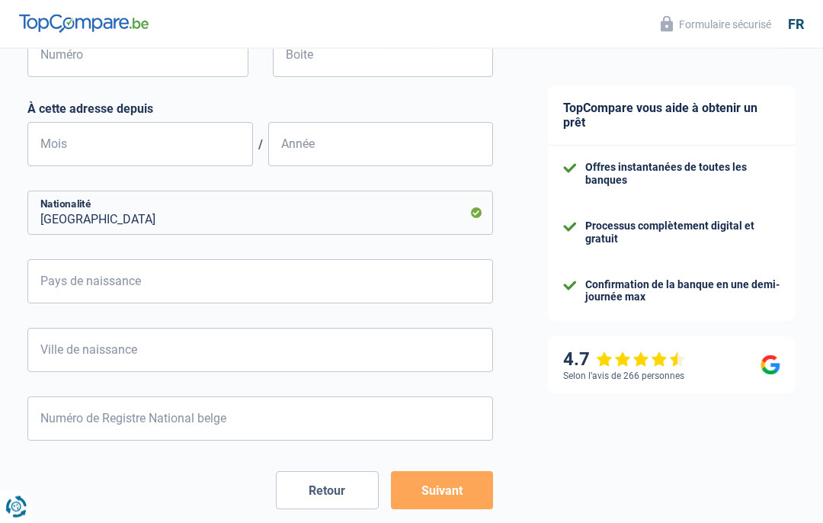
click at [448, 488] on button "Suivant" at bounding box center [442, 491] width 102 height 38
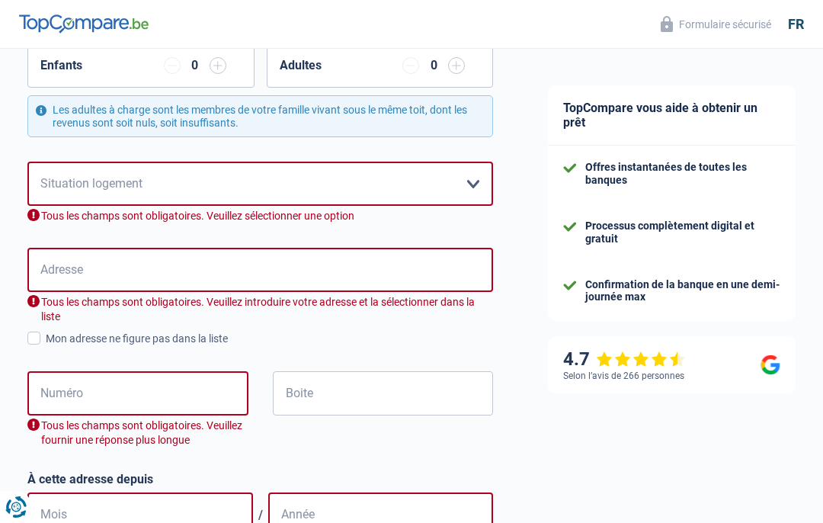
scroll to position [459, 0]
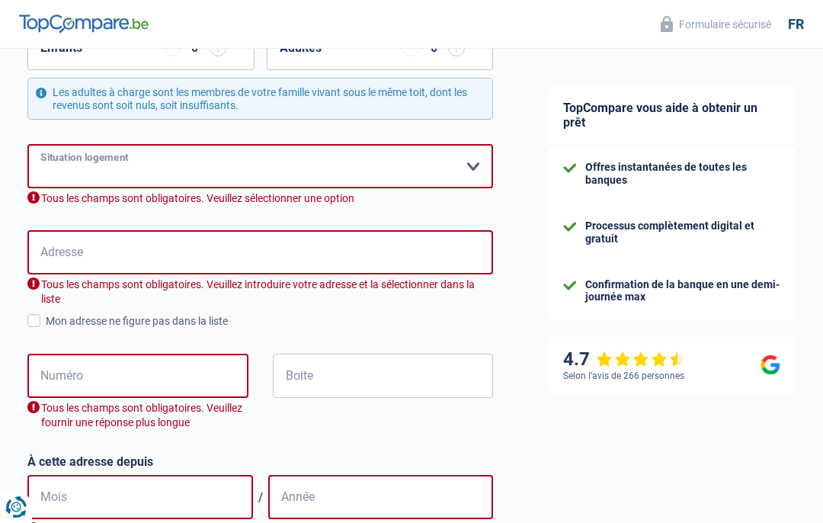
click at [474, 160] on select "Locataire Propriétaire avec prêt hypothécaire Propriétaire sans prêt hypothécai…" at bounding box center [259, 166] width 465 height 44
select select "ownerWithoutMortgage"
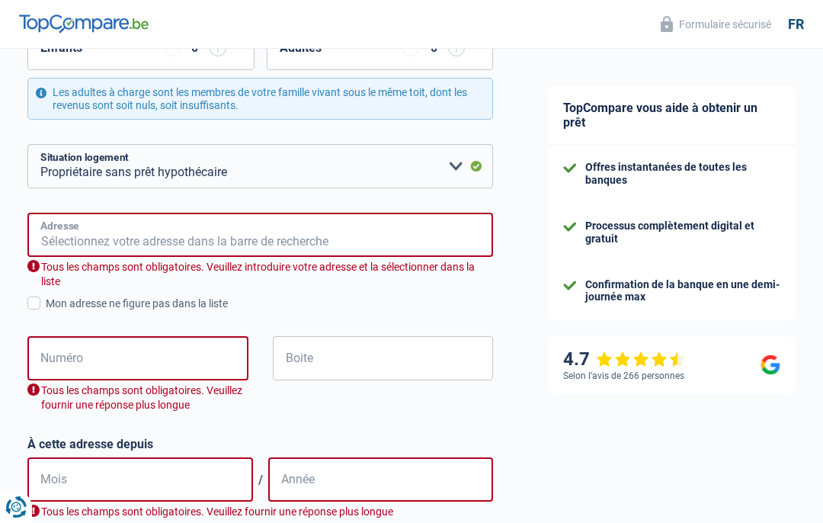
click at [70, 228] on input "Adresse" at bounding box center [259, 235] width 465 height 44
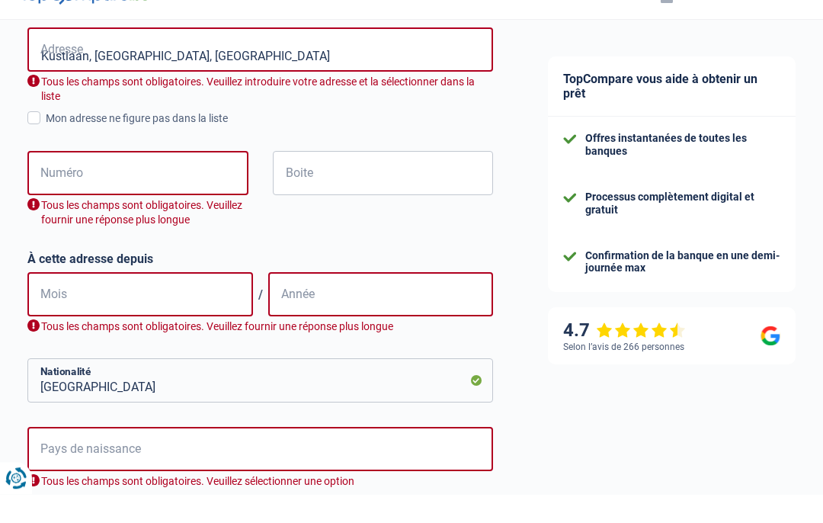
scroll to position [644, 0]
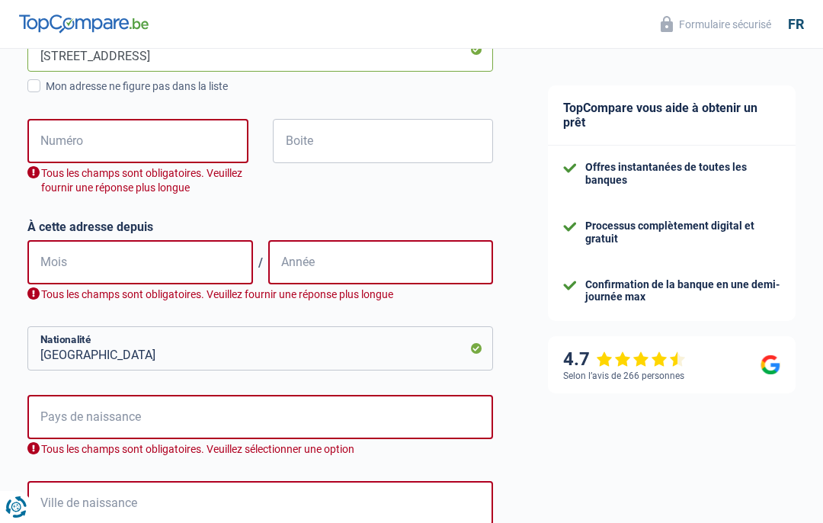
click at [236, 57] on input "Kustlaan, 8450, Bredene, BE" at bounding box center [259, 49] width 465 height 44
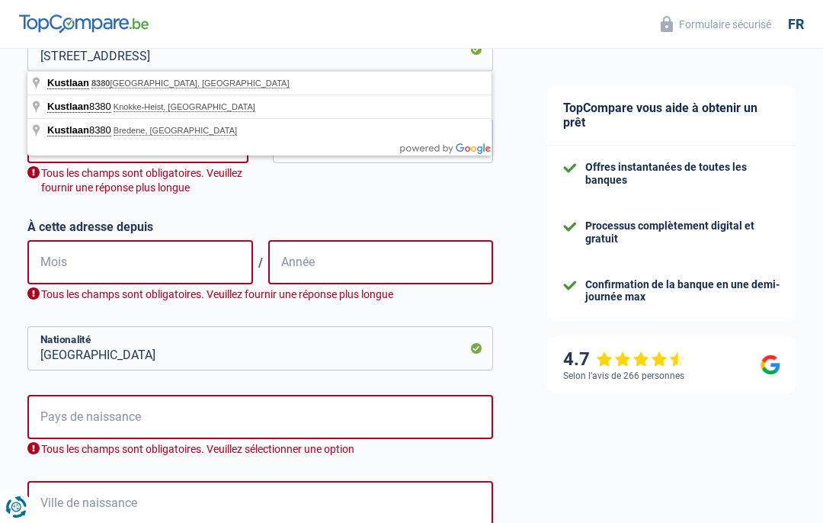
type input "Kustlaan, 8380, Brugge, BE"
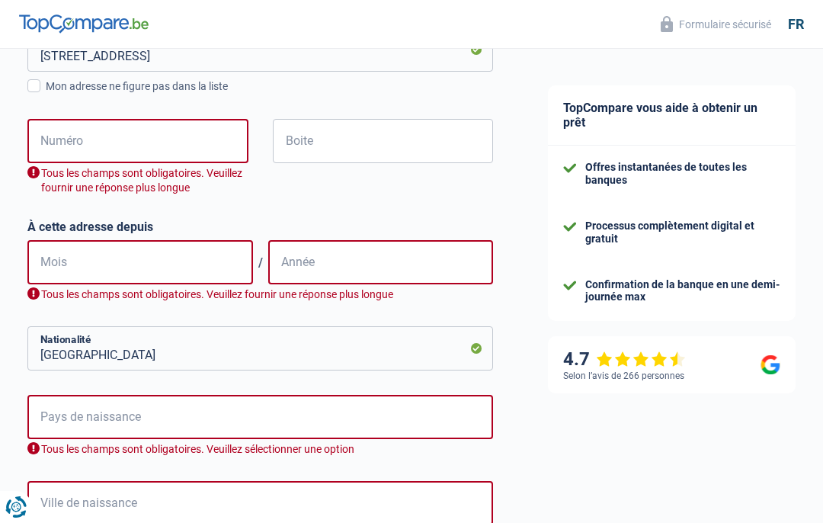
click at [83, 154] on input "Numéro" at bounding box center [137, 141] width 221 height 44
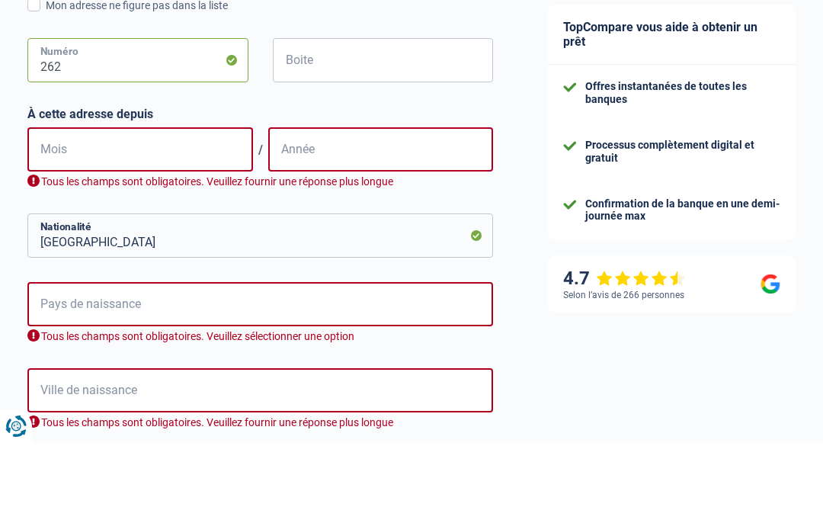
type input "262"
click at [73, 208] on input "Mois" at bounding box center [139, 230] width 225 height 44
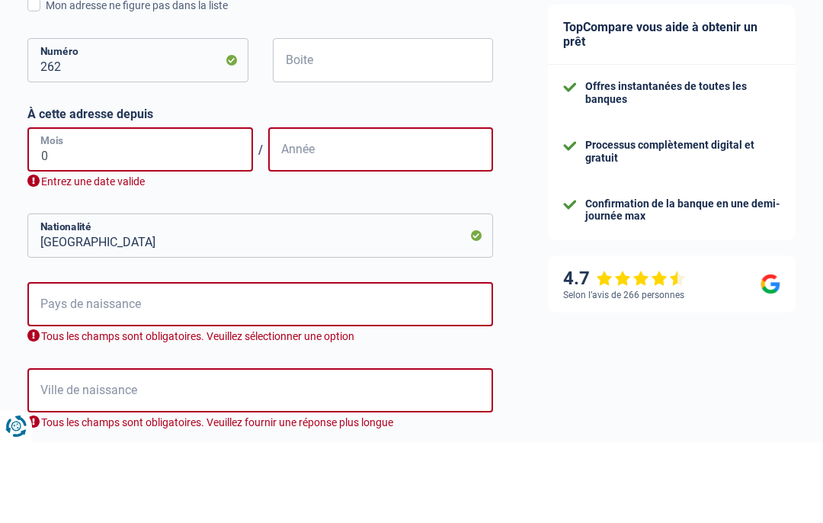
type input "01"
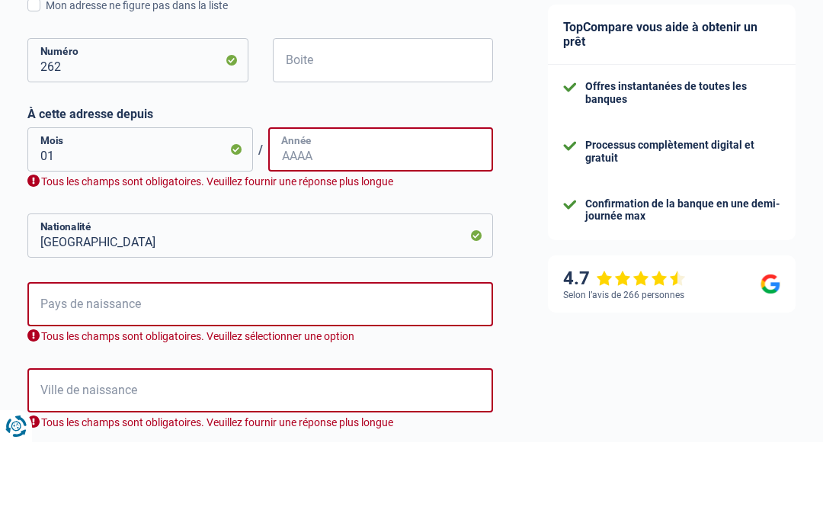
click at [355, 208] on input "Année" at bounding box center [380, 230] width 225 height 44
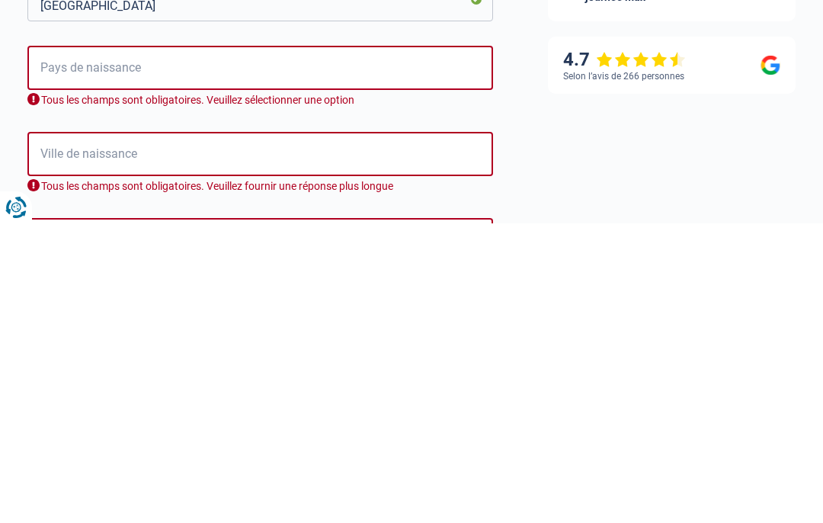
type input "2024"
click at [376, 345] on input "Pays de naissance" at bounding box center [259, 367] width 465 height 44
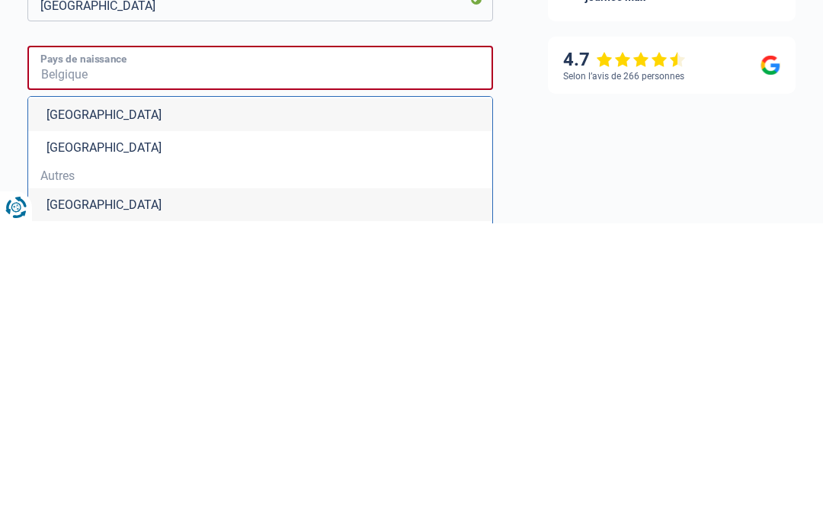
scroll to position [11, 0]
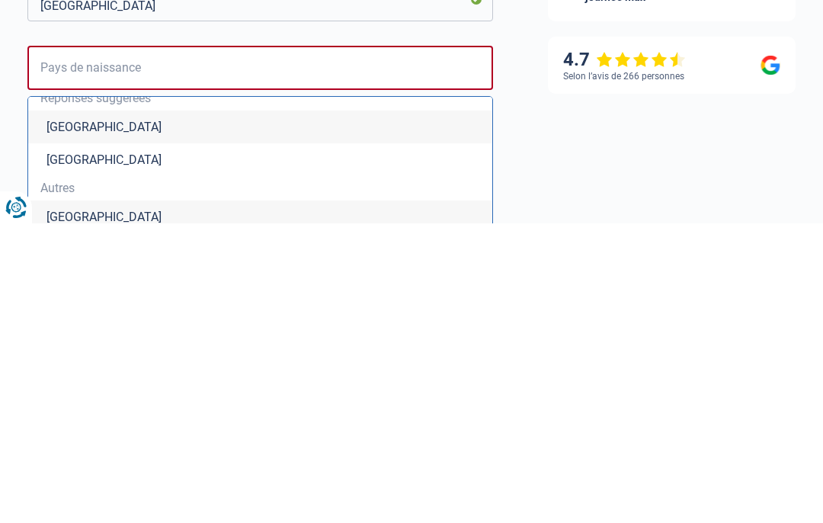
click at [62, 410] on li "Belgique" at bounding box center [260, 426] width 464 height 33
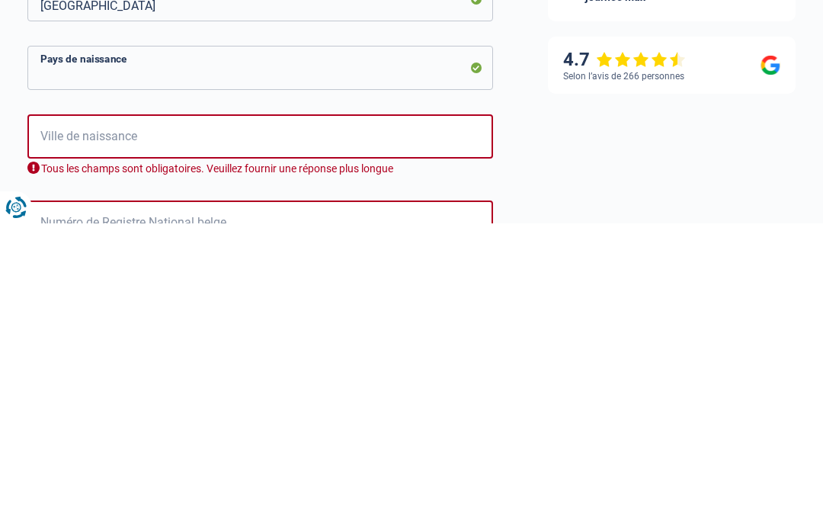
type input "Belgique"
click at [62, 345] on input "Belgique" at bounding box center [259, 367] width 465 height 44
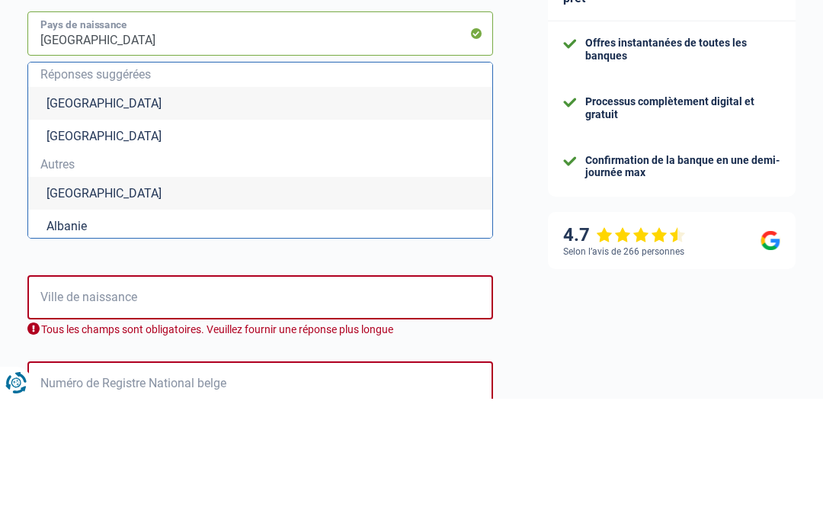
scroll to position [0, 0]
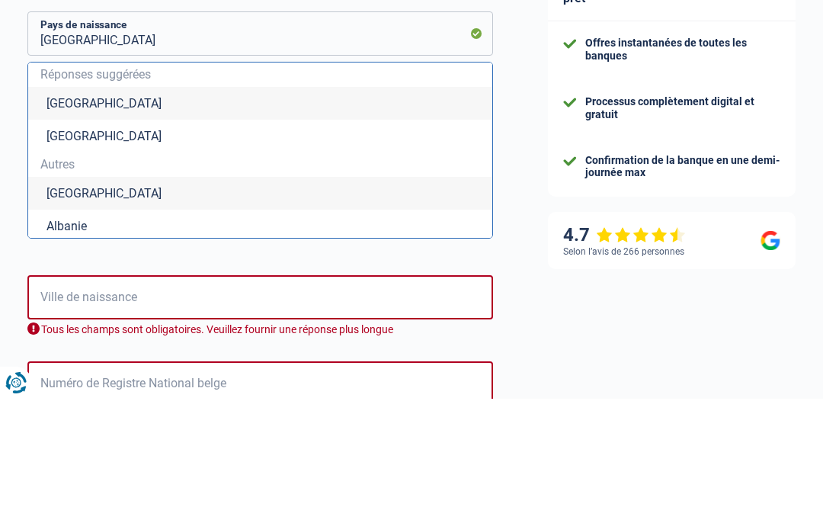
click at [72, 211] on li "Belgique" at bounding box center [260, 227] width 464 height 33
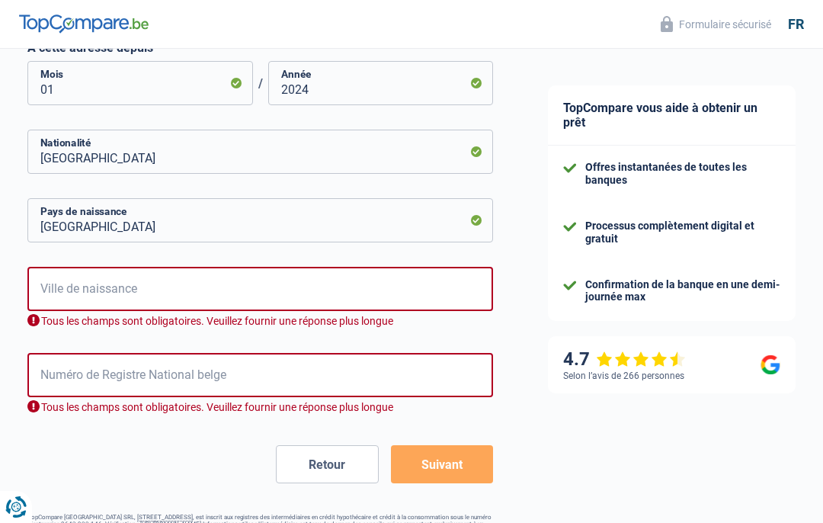
scroll to position [853, 0]
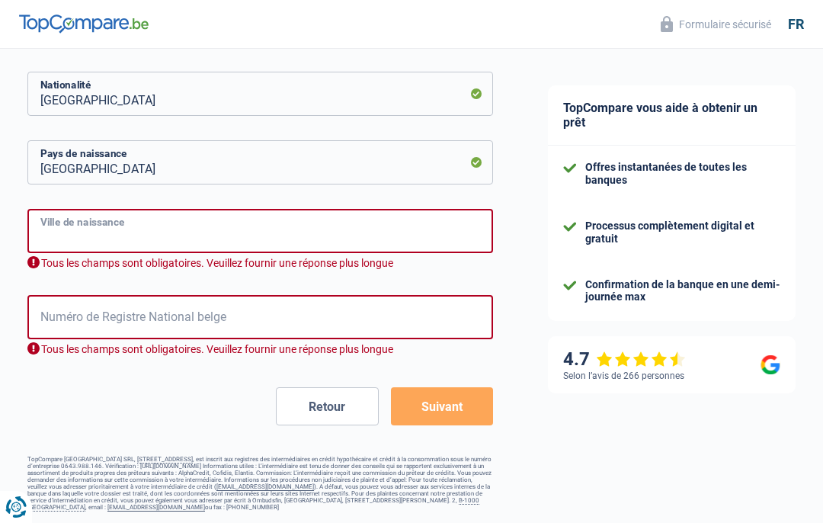
click at [72, 224] on input "Ville de naissance" at bounding box center [259, 231] width 465 height 44
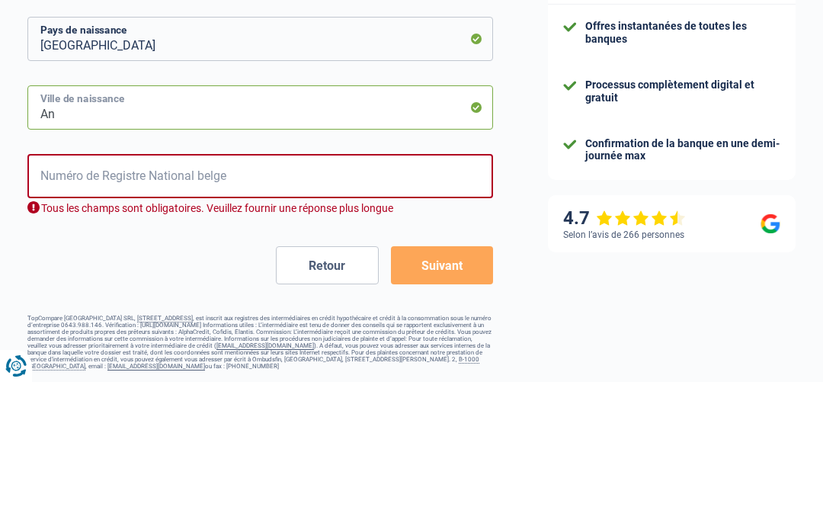
scroll to position [836, 0]
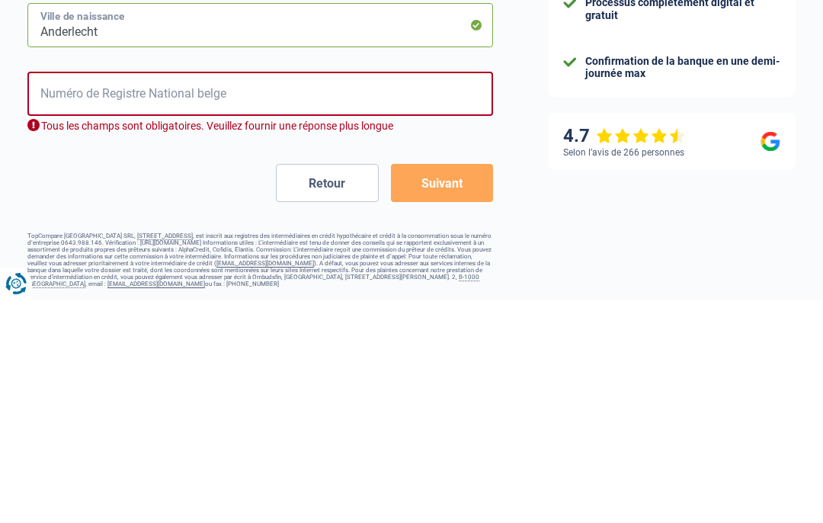
type input "Anderlecht"
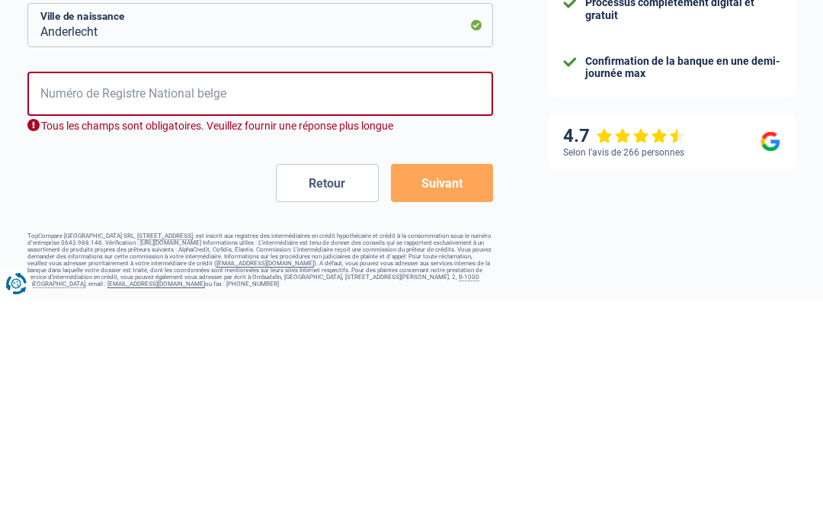
click at [170, 295] on input "Numéro de Registre National belge" at bounding box center [259, 317] width 465 height 44
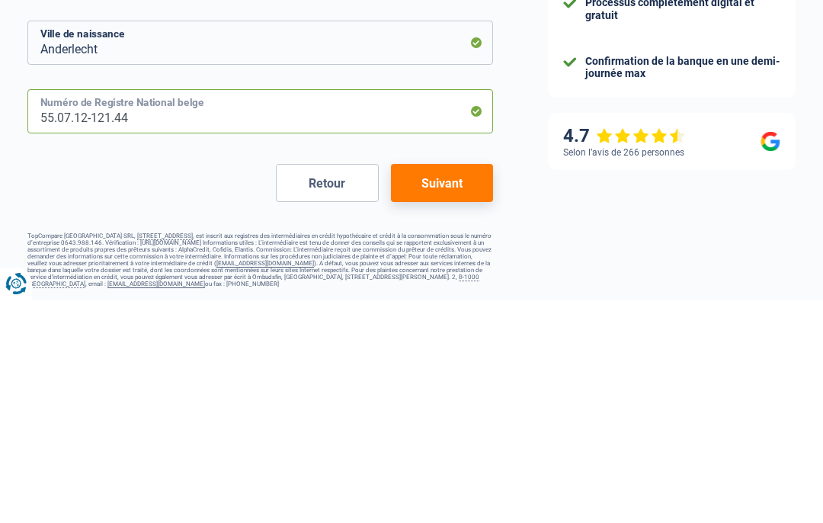
scroll to position [818, 0]
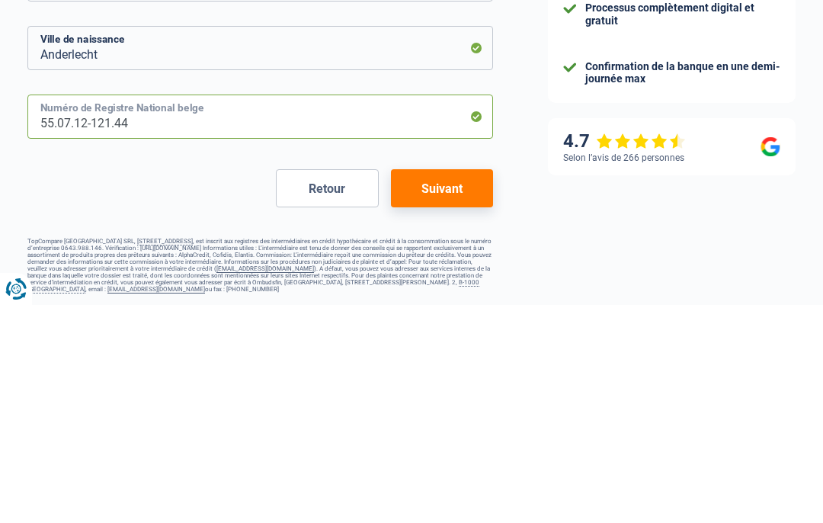
type input "55.07.12-121.44"
click at [451, 387] on button "Suivant" at bounding box center [442, 406] width 102 height 38
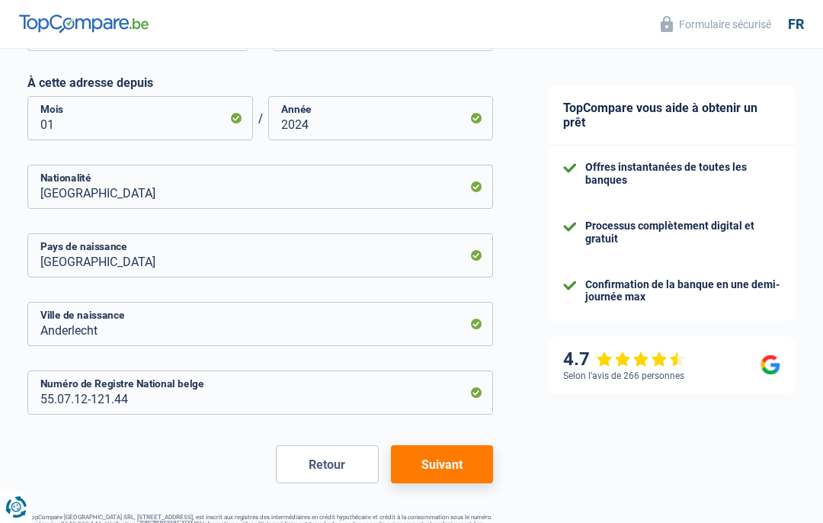
select select "pension"
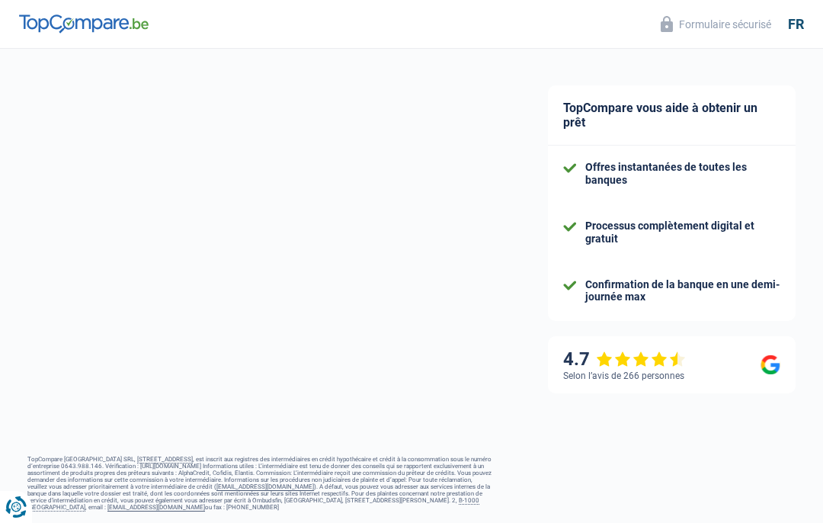
scroll to position [590, 0]
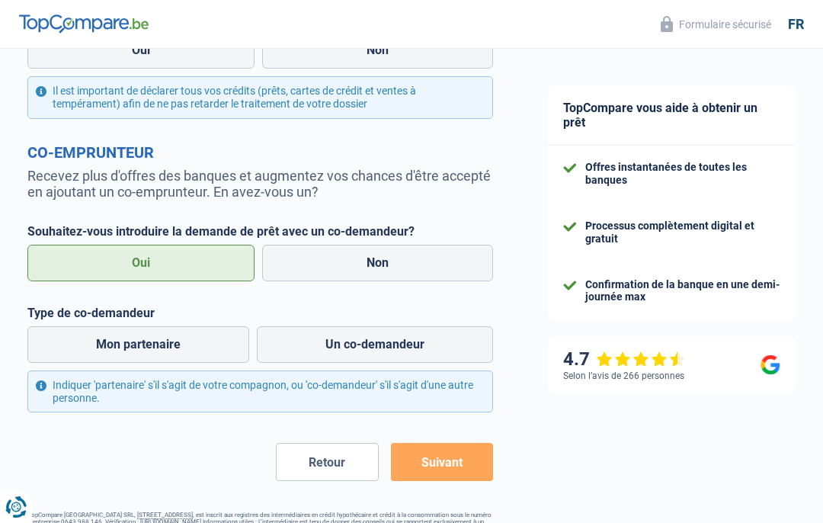
click at [379, 265] on label "Non" at bounding box center [377, 263] width 231 height 37
click at [379, 265] on input "Non" at bounding box center [377, 263] width 231 height 37
radio input "true"
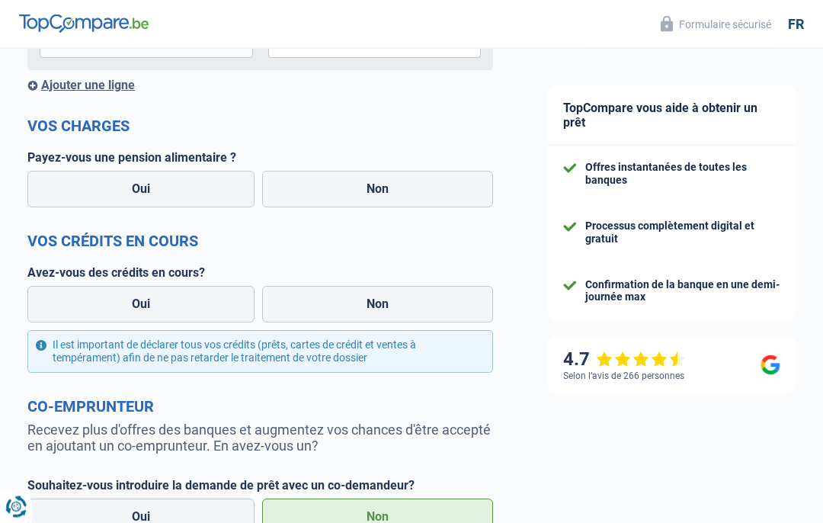
scroll to position [334, 0]
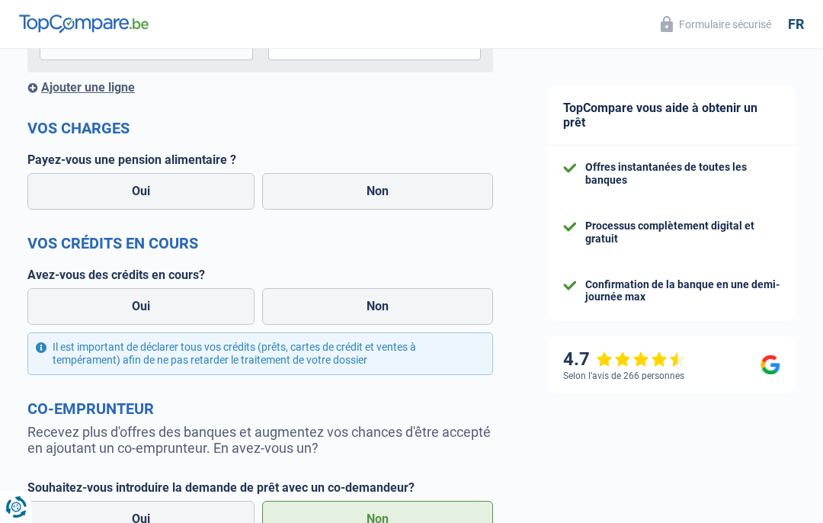
click at [385, 193] on label "Non" at bounding box center [377, 191] width 231 height 37
click at [385, 193] on input "Non" at bounding box center [377, 191] width 231 height 37
radio input "true"
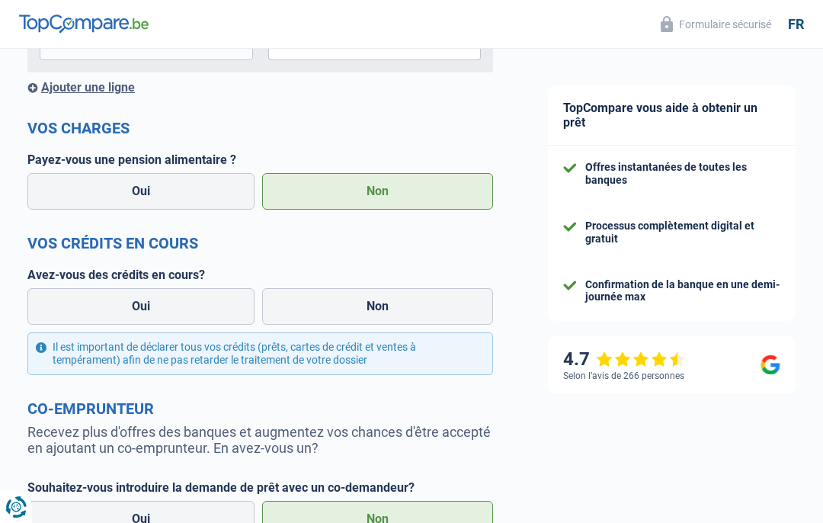
click at [377, 302] on label "Non" at bounding box center [377, 306] width 231 height 37
click at [377, 302] on input "Non" at bounding box center [377, 306] width 231 height 37
radio input "true"
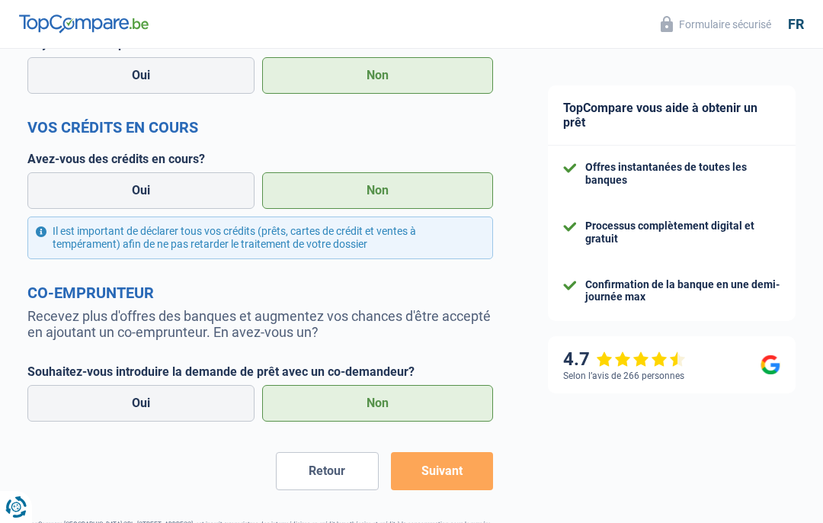
scroll to position [459, 0]
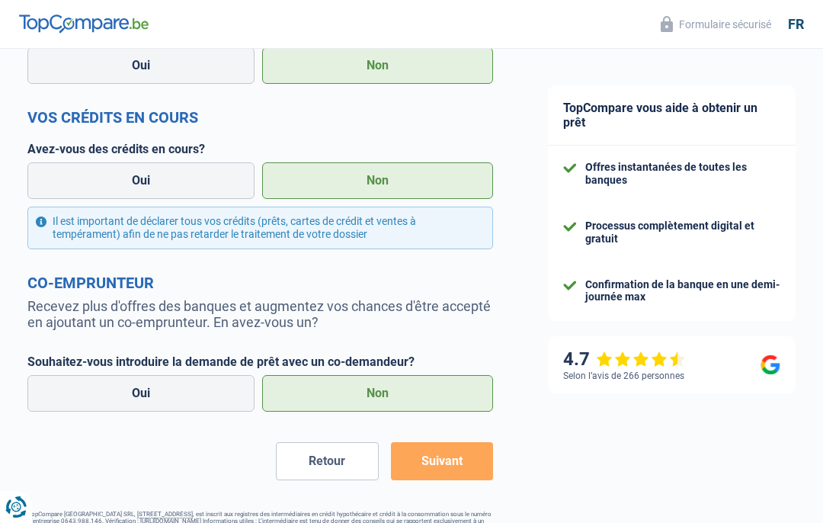
click at [447, 464] on button "Suivant" at bounding box center [442, 461] width 102 height 38
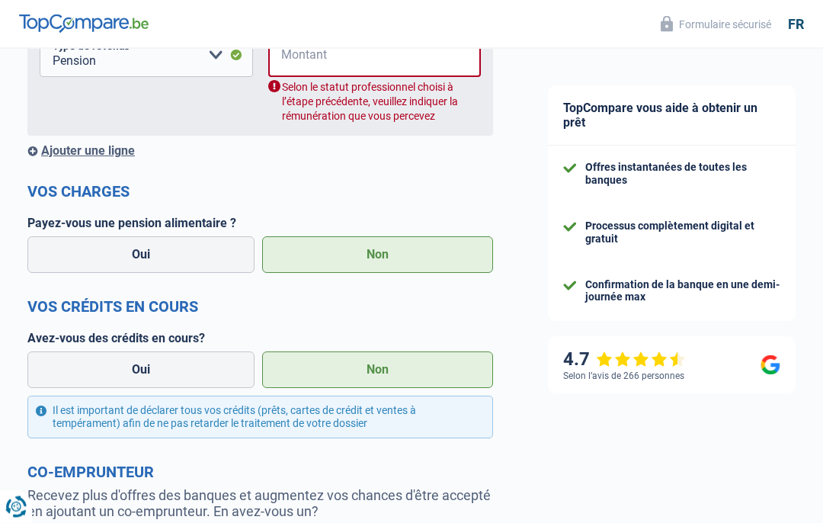
scroll to position [246, 0]
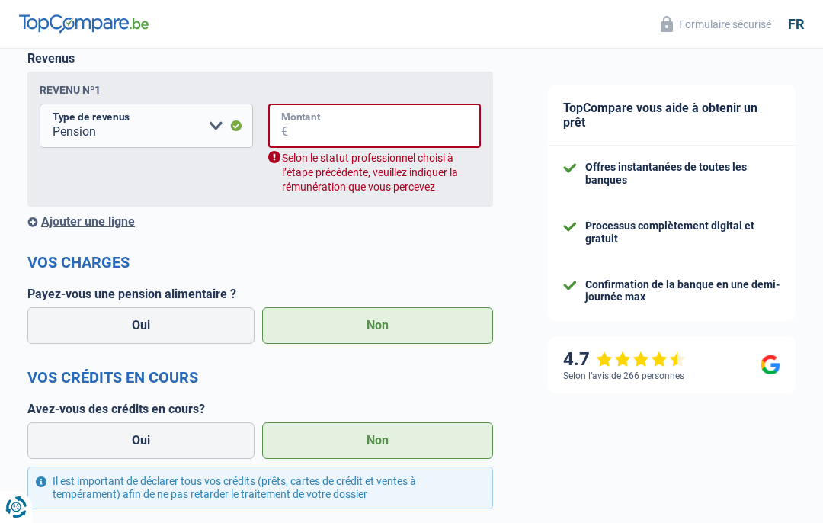
click at [330, 124] on input "Montant" at bounding box center [384, 126] width 193 height 44
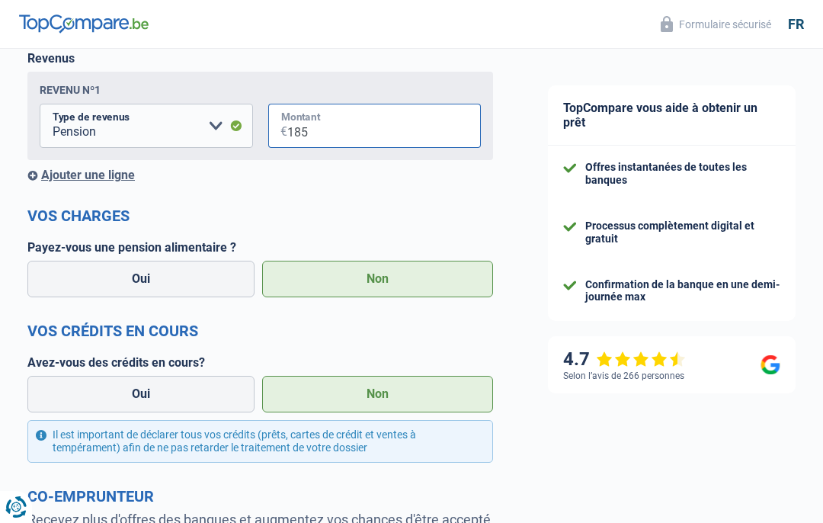
type input "1.850"
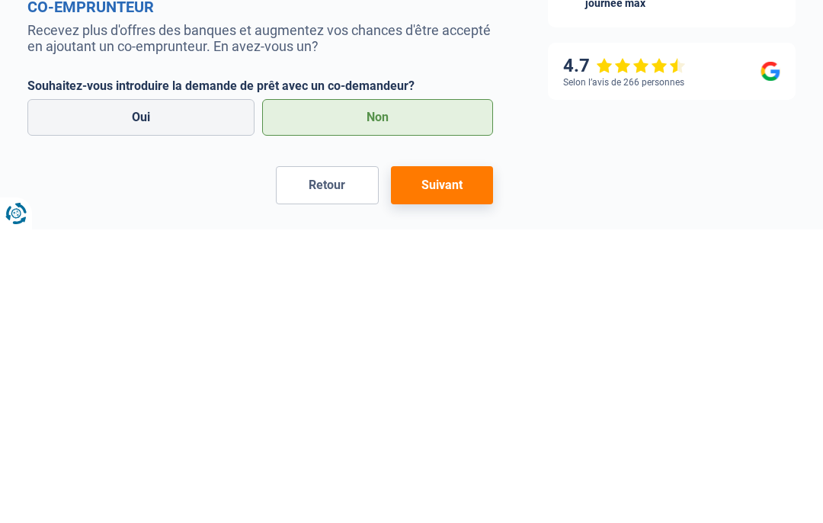
scroll to position [453, 0]
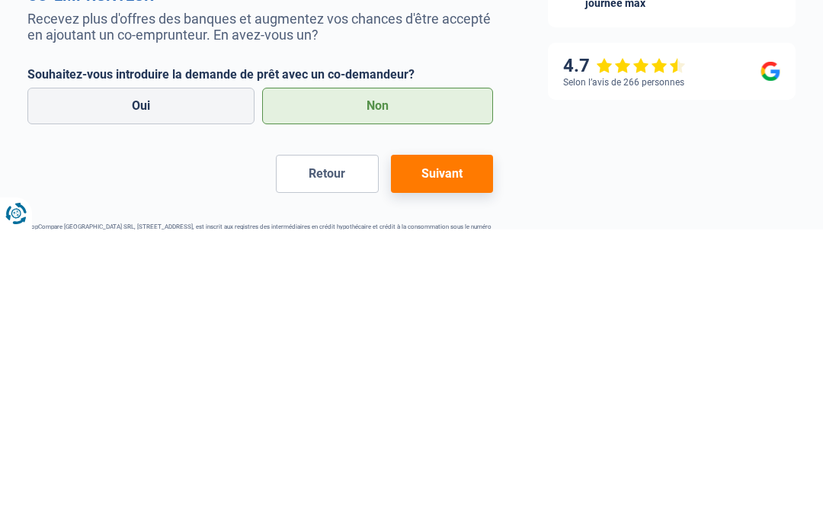
click at [448, 448] on button "Suivant" at bounding box center [442, 467] width 102 height 38
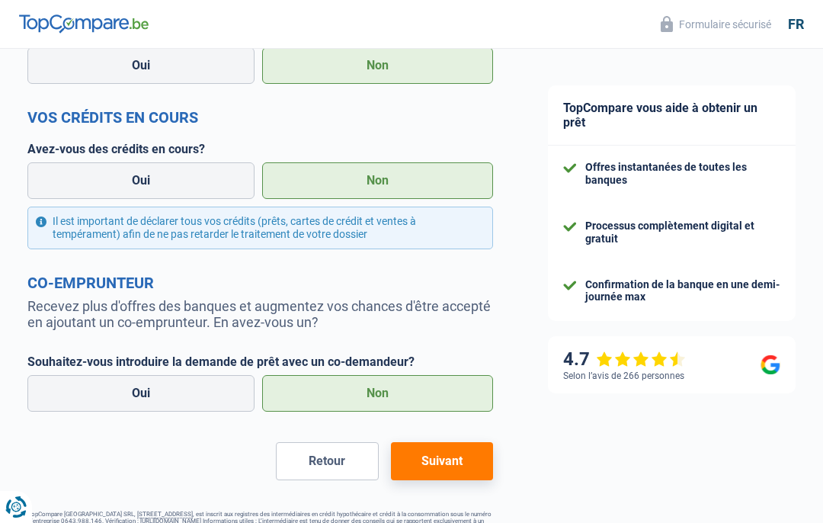
select select "60"
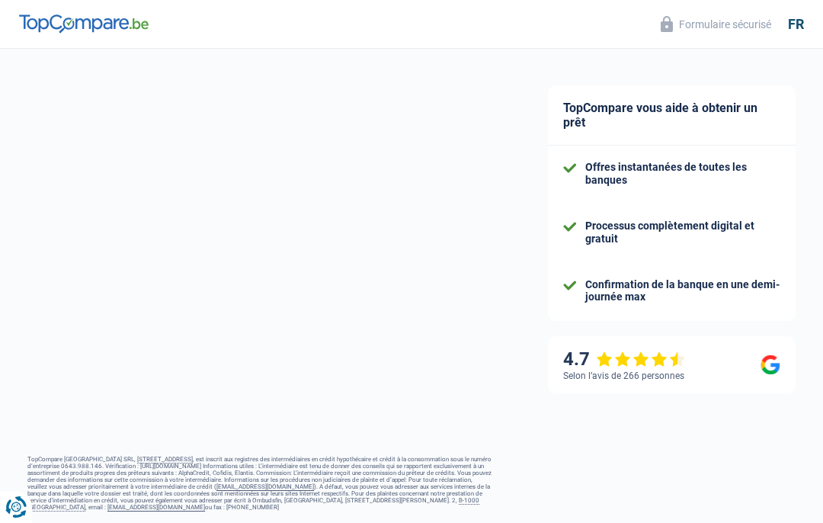
scroll to position [194, 0]
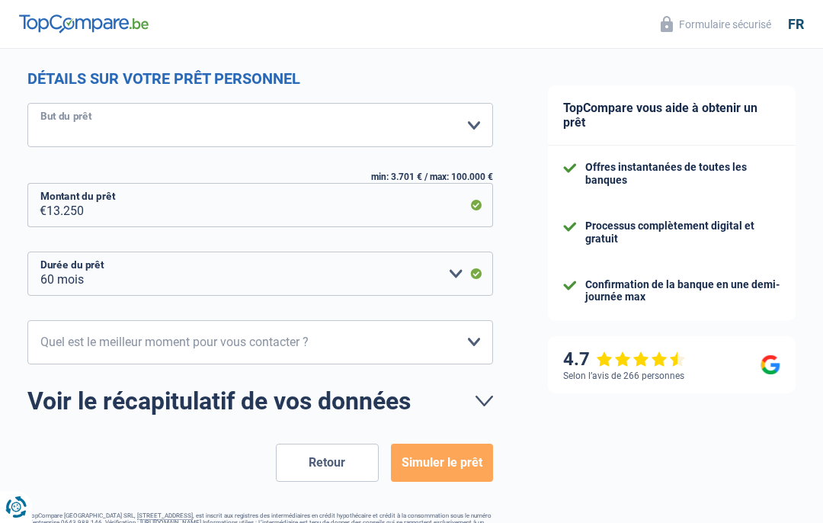
click at [478, 126] on select "Confort maison: meubles, textile, peinture, électroménager, outillage non-profe…" at bounding box center [259, 125] width 465 height 44
select select "renovation"
click at [475, 278] on select "12 mois 18 mois 24 mois 30 mois 36 mois 42 mois 48 mois 60 mois Veuillez sélect…" at bounding box center [259, 273] width 465 height 44
select select "48"
click at [434, 465] on button "Simuler le prêt" at bounding box center [442, 462] width 102 height 38
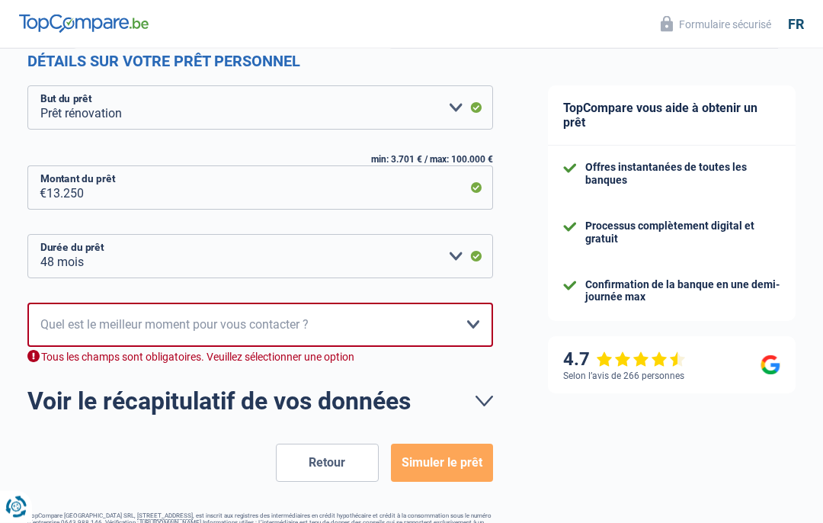
scroll to position [212, 0]
click at [475, 324] on select "10h-12h 12h-14h 14h-16h 16h-18h Veuillez sélectionner une option" at bounding box center [259, 324] width 465 height 44
select select "10-12"
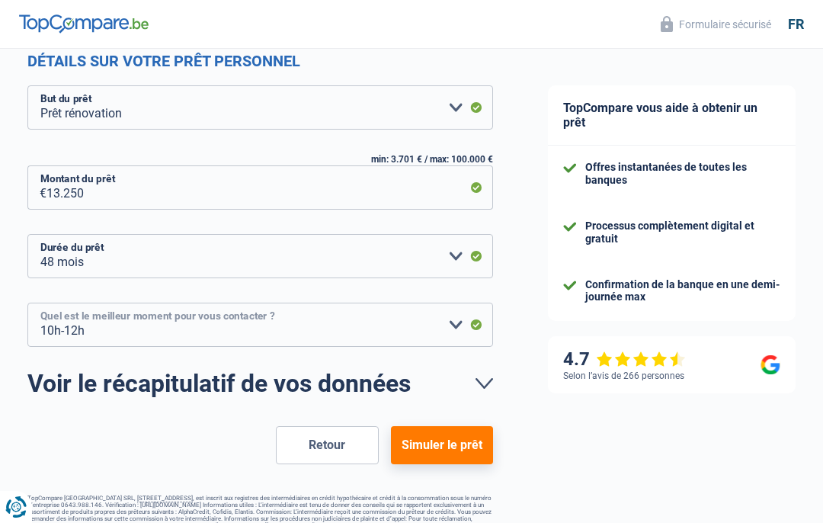
scroll to position [194, 0]
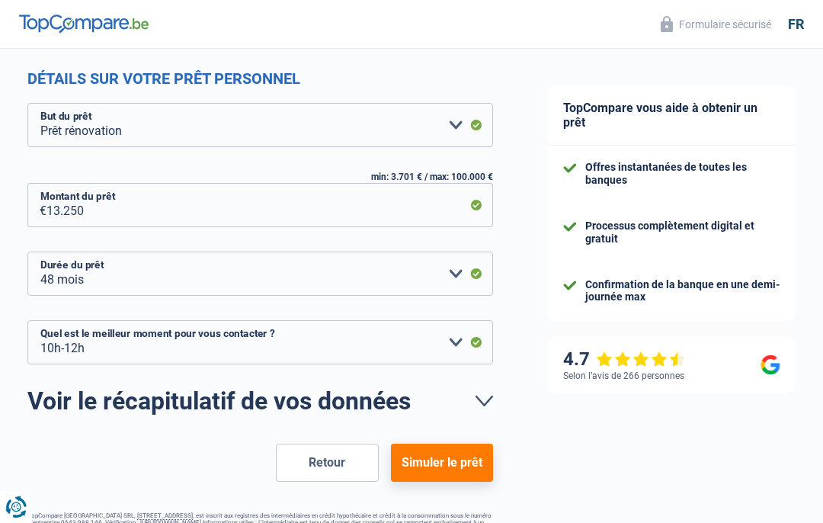
click at [440, 468] on button "Simuler le prêt" at bounding box center [442, 462] width 102 height 38
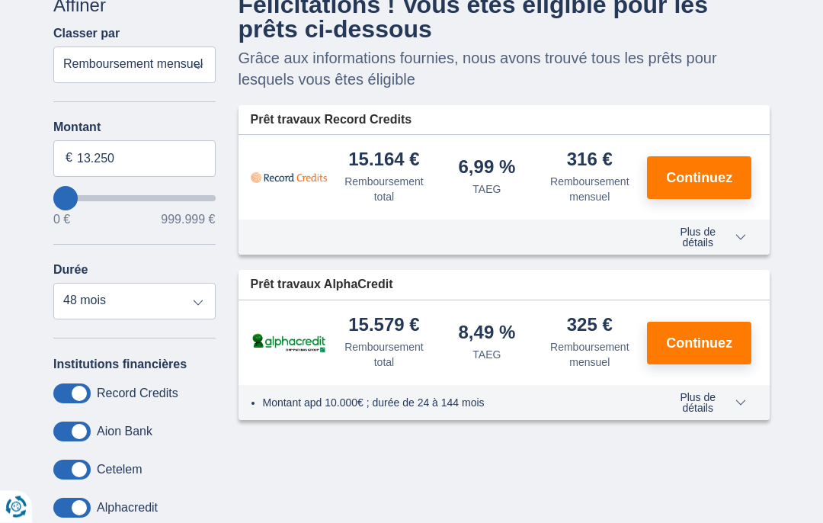
scroll to position [124, 0]
click at [699, 176] on span "Continuez" at bounding box center [699, 178] width 66 height 14
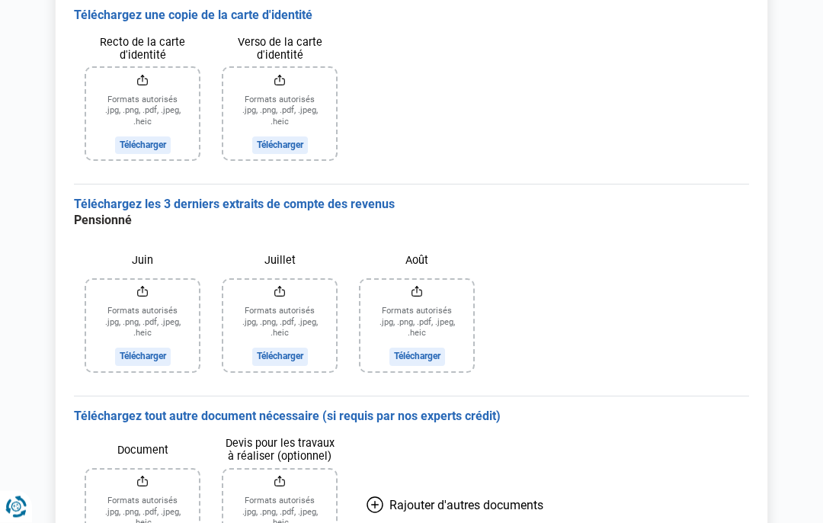
scroll to position [229, 0]
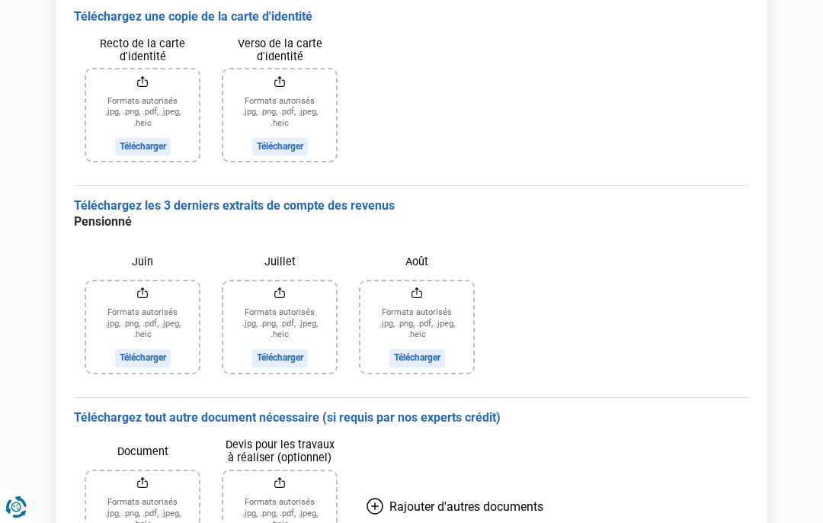
click at [145, 91] on input "Recto de la carte d'identité" at bounding box center [142, 114] width 113 height 91
click at [137, 120] on input "Recto de la carte d'identité" at bounding box center [142, 114] width 113 height 91
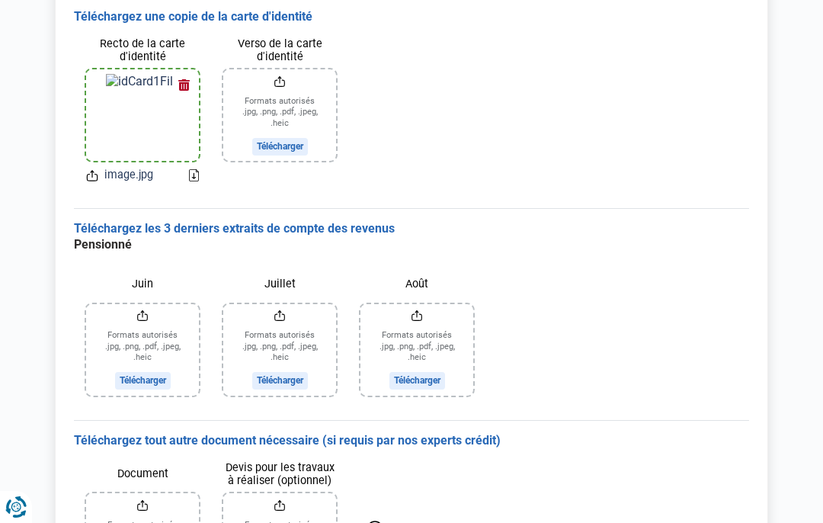
click at [286, 96] on input "Verso de la carte d'identité" at bounding box center [279, 114] width 113 height 91
type input "C:\fakepath\image.jpg"
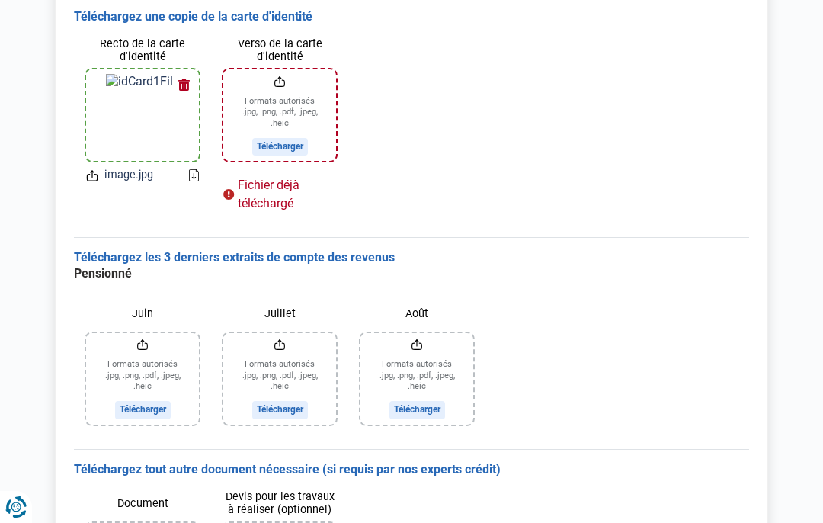
click at [416, 368] on input "Août" at bounding box center [416, 378] width 113 height 91
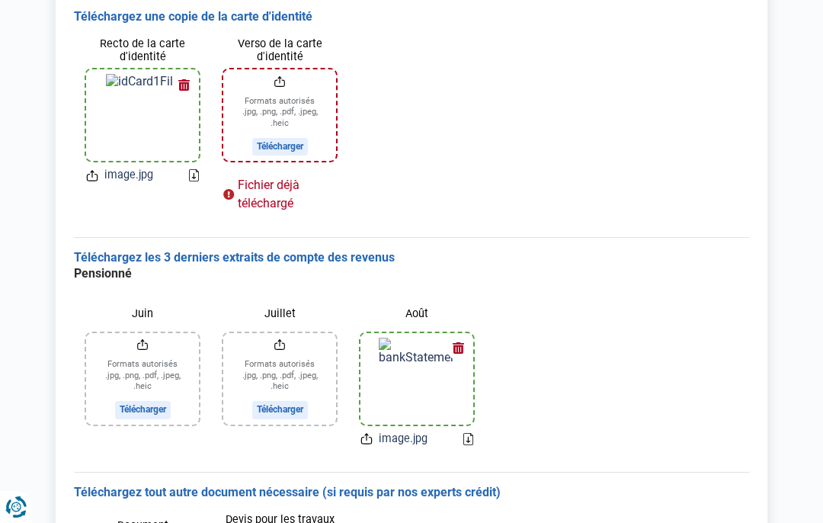
click at [277, 373] on input "Juillet" at bounding box center [279, 378] width 113 height 91
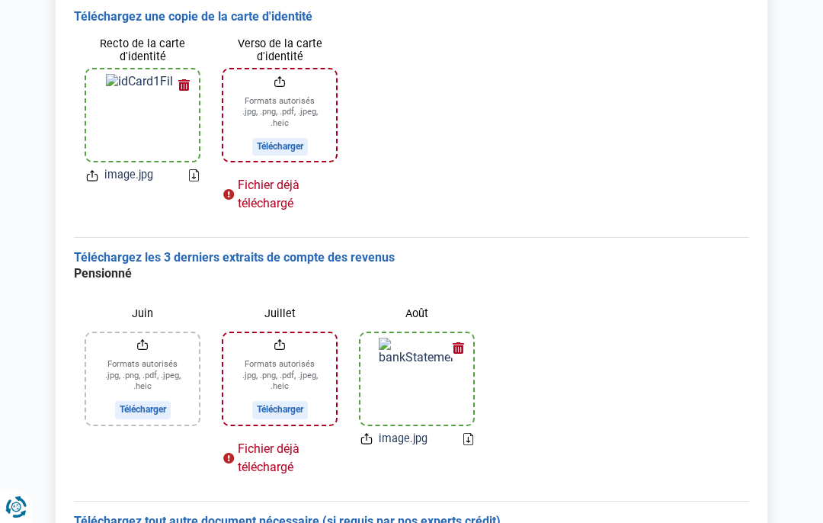
click at [291, 378] on input "Juillet" at bounding box center [279, 378] width 113 height 91
type input "C:\fakepath\image.jpg"
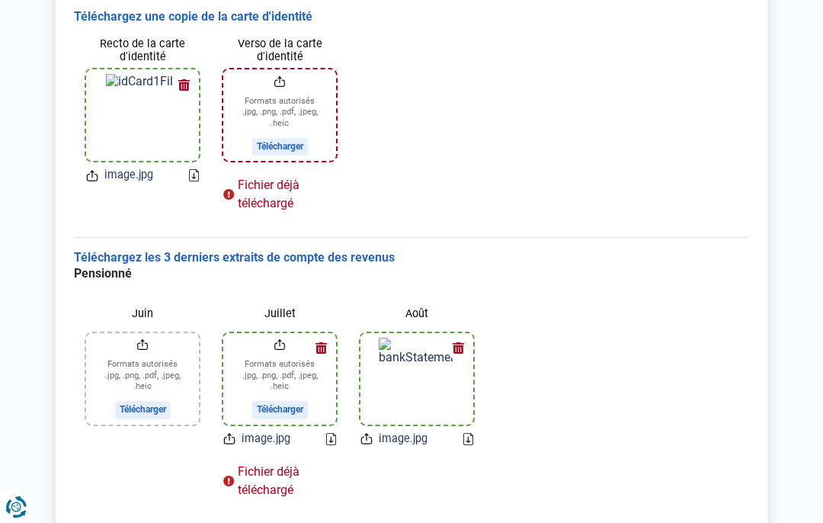
click at [279, 405] on input "Juillet" at bounding box center [279, 378] width 113 height 91
click at [148, 365] on input "Juin" at bounding box center [142, 378] width 113 height 91
type input "C:\fakepath\image.jpg"
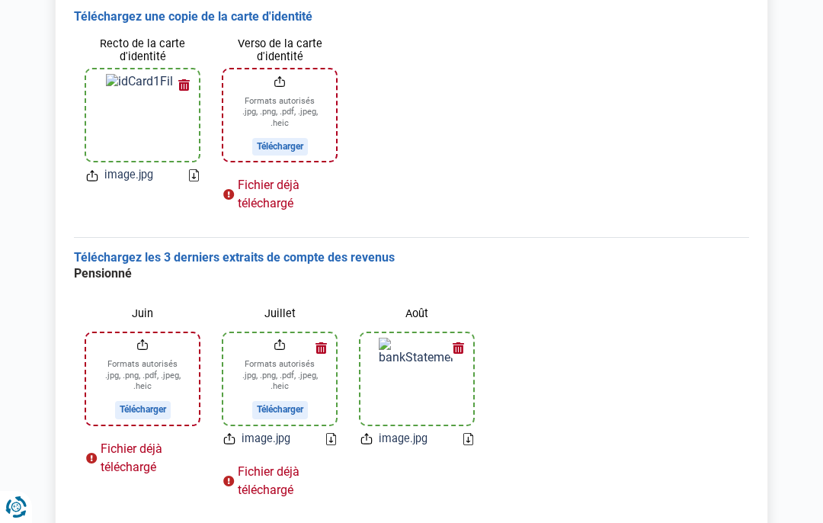
click at [275, 101] on input "Verso de la carte d'identité" at bounding box center [279, 114] width 113 height 91
click at [287, 142] on input "Verso de la carte d'identité" at bounding box center [279, 114] width 113 height 91
type input "C:\fakepath\image.jpg"
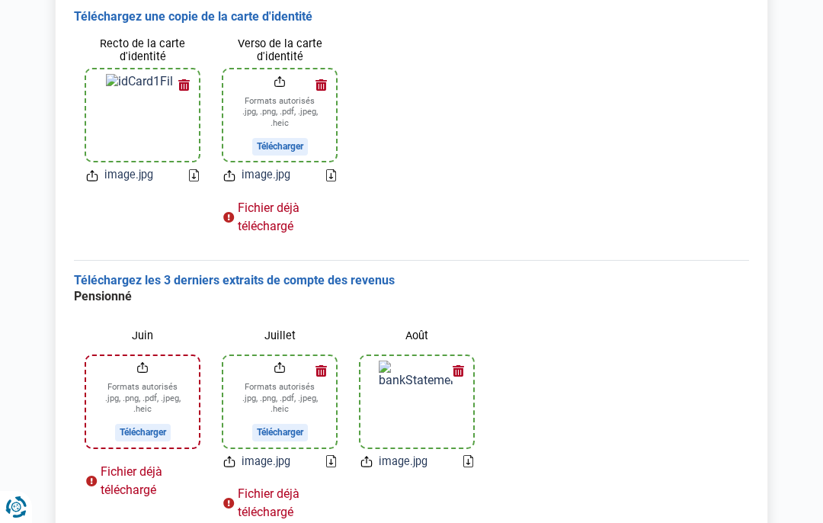
click at [131, 390] on input "Juin" at bounding box center [142, 401] width 113 height 91
type input "C:\fakepath\image.jpg"
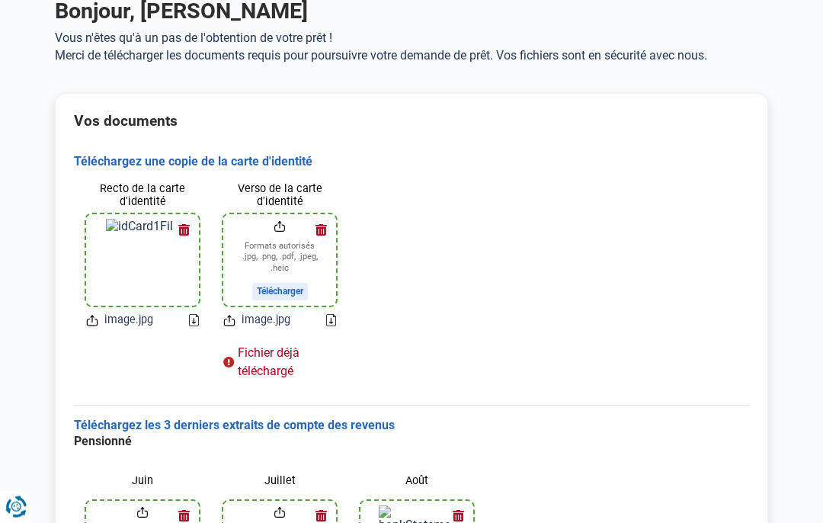
scroll to position [0, 0]
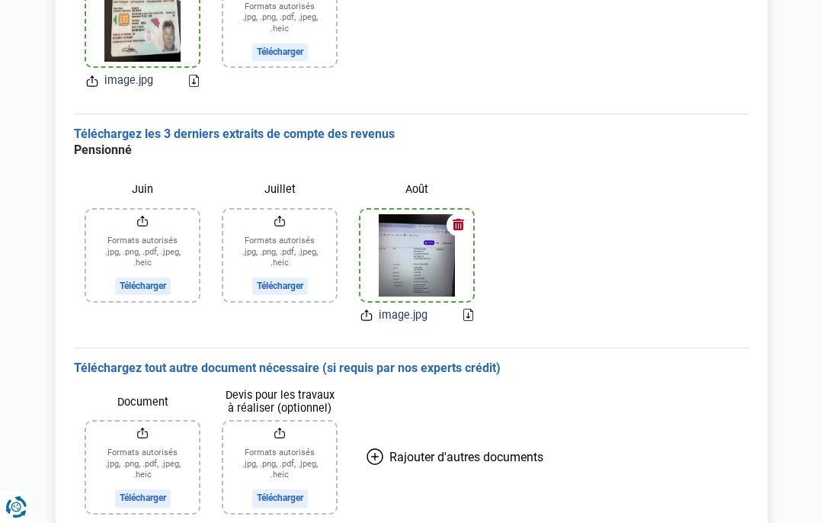
scroll to position [386, 0]
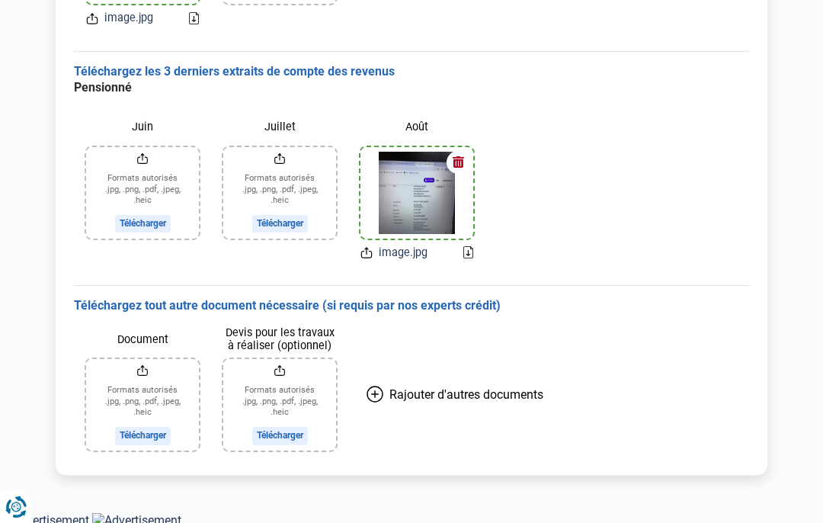
click at [9, 510] on icon "Renew consent" at bounding box center [15, 506] width 21 height 21
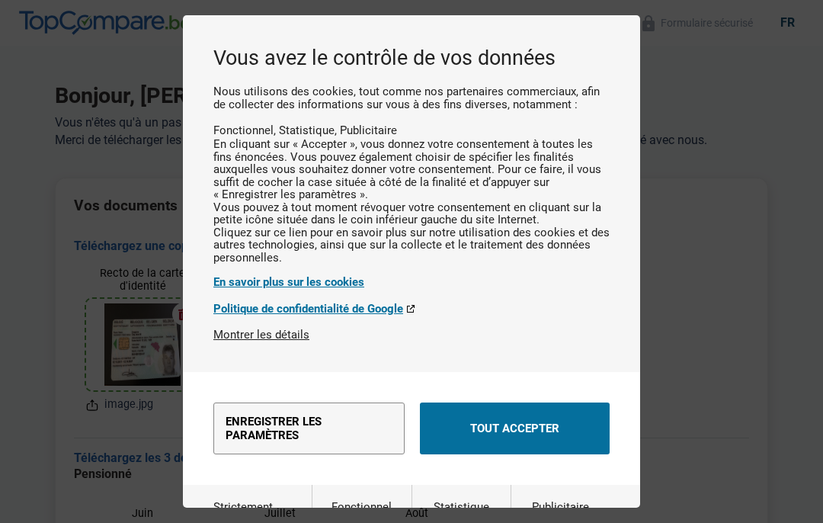
click at [494, 425] on button "Tout accepter" at bounding box center [515, 428] width 190 height 52
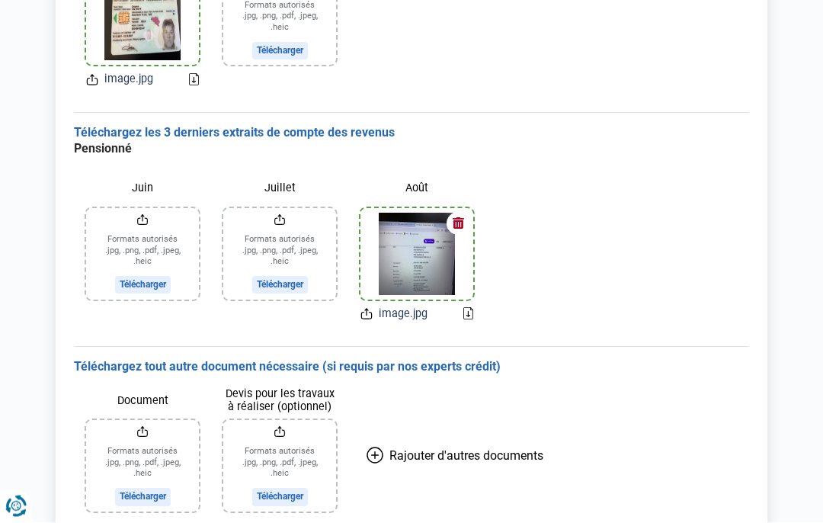
scroll to position [386, 0]
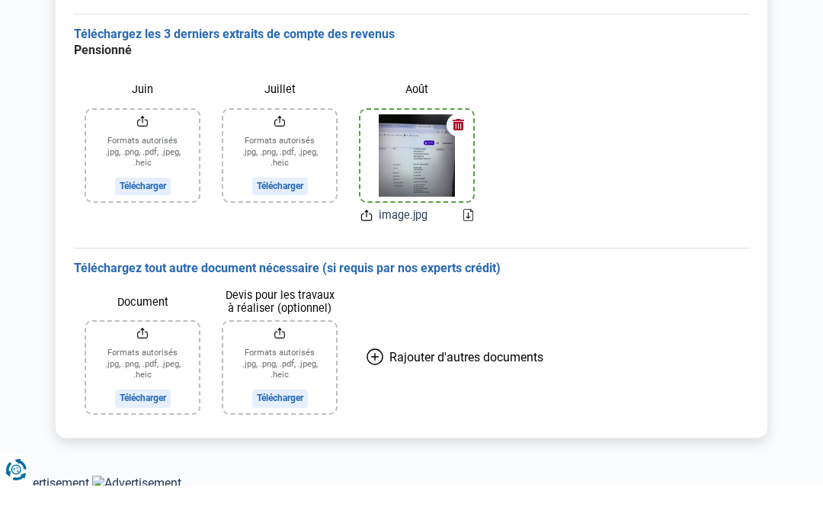
scroll to position [324, 0]
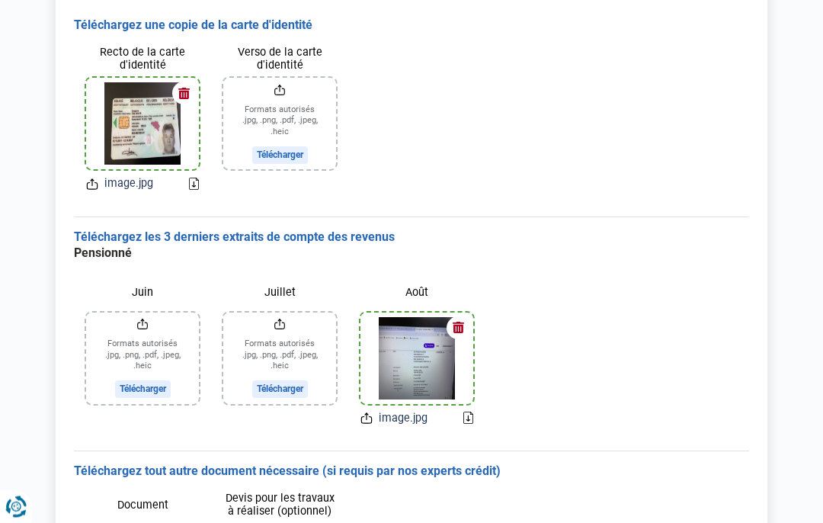
click at [286, 153] on input "Verso de la carte d'identité" at bounding box center [279, 123] width 113 height 91
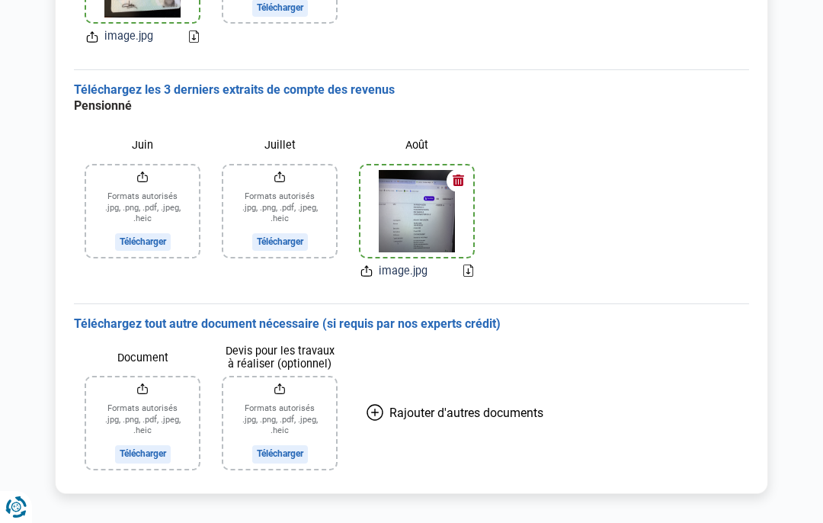
scroll to position [386, 0]
